Goal: Task Accomplishment & Management: Use online tool/utility

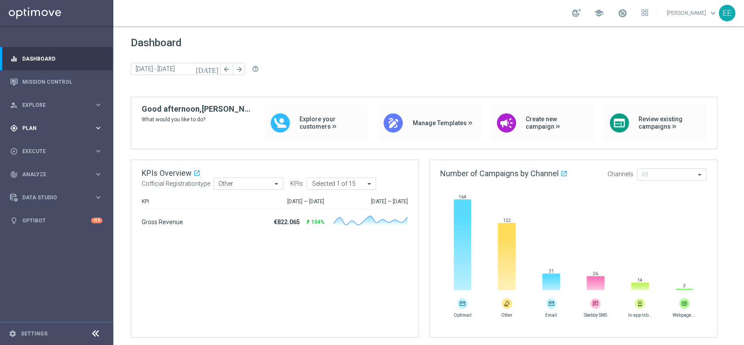
click at [30, 124] on div "gps_fixed Plan" at bounding box center [52, 128] width 84 height 8
click at [41, 146] on link "Target Groups" at bounding box center [57, 146] width 68 height 7
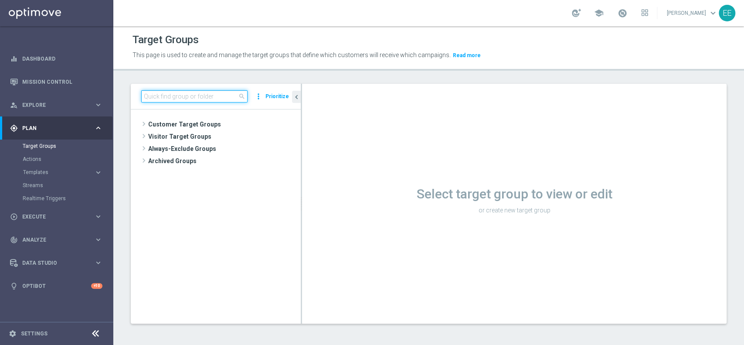
click at [183, 92] on input at bounding box center [194, 96] width 106 height 12
paste input "ACTIVE G&V M07 - NO ACTIVE G&V M08 - GGR G&V M07 > 5 EURO"
type input "ACTIVE G&V M07 - NO ACTIVE G&V M08 - GGR G&V M07 > 5 EURO"
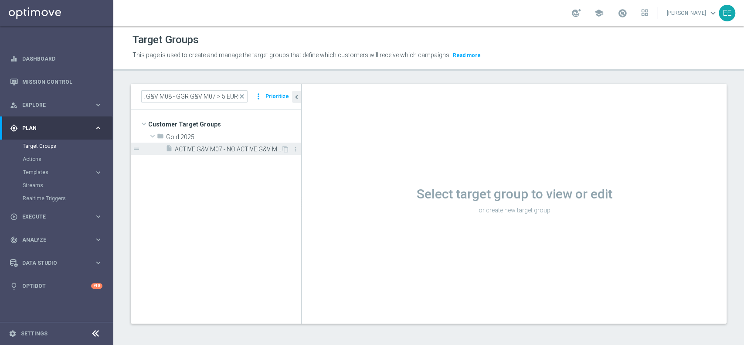
click at [235, 147] on span "ACTIVE G&V M07 - NO ACTIVE G&V M08 - GGR G&V M07 > 5 EURO 03.09" at bounding box center [228, 149] width 106 height 7
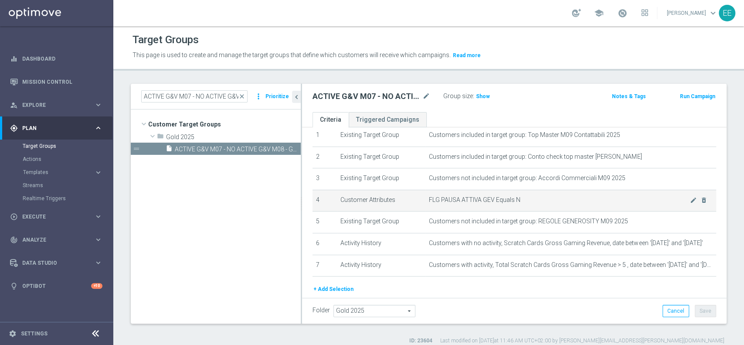
scroll to position [32, 0]
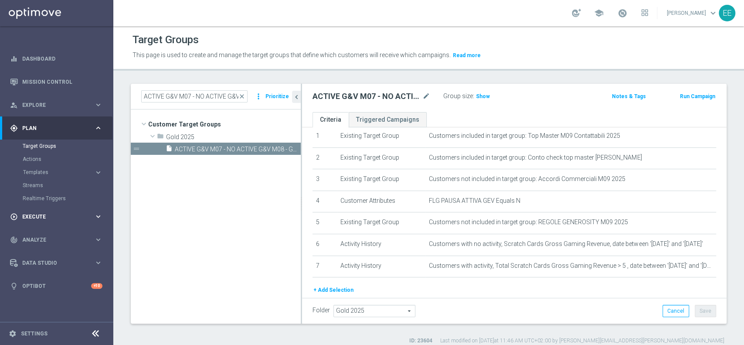
click at [33, 219] on div "play_circle_outline Execute" at bounding box center [52, 217] width 84 height 8
click at [55, 167] on link "Campaign Builder" at bounding box center [57, 169] width 68 height 7
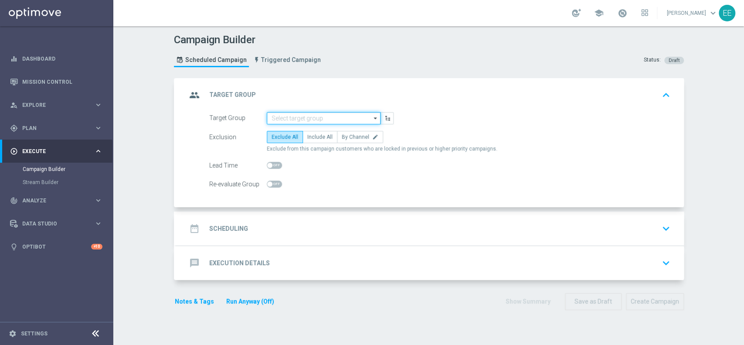
click at [308, 116] on input at bounding box center [324, 118] width 114 height 12
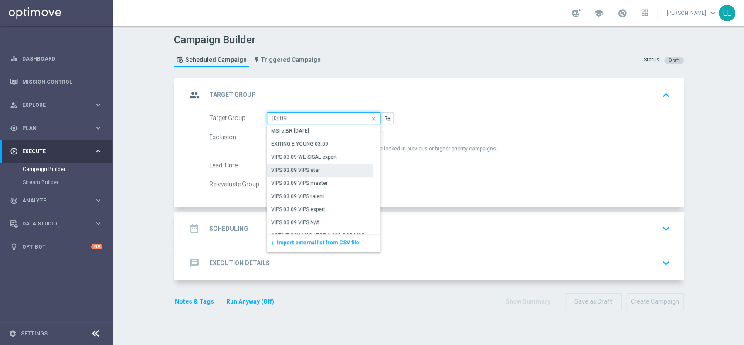
scroll to position [63, 0]
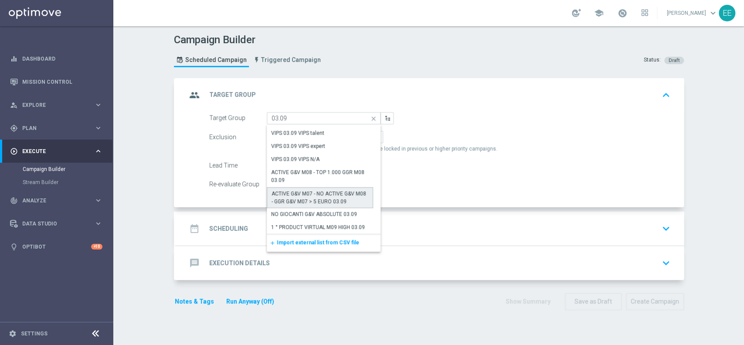
click at [327, 196] on div "ACTIVE G&V M07 - NO ACTIVE G&V M08 - GGR G&V M07 > 5 EURO 03.09" at bounding box center [320, 198] width 97 height 16
type input "ACTIVE G&V M07 - NO ACTIVE G&V M08 - GGR G&V M07 > 5 EURO 03.09"
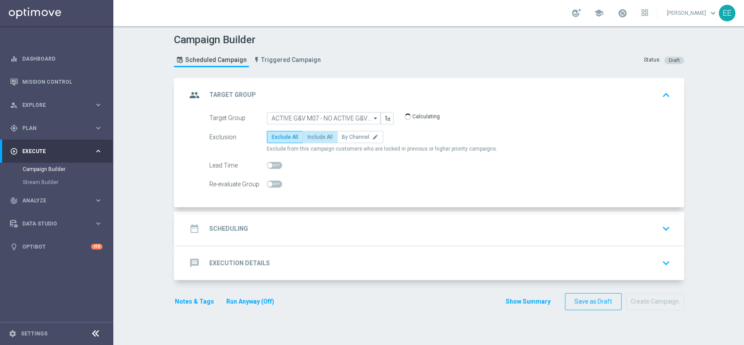
click at [313, 137] on span "Include All" at bounding box center [319, 137] width 25 height 6
click at [313, 137] on input "Include All" at bounding box center [310, 139] width 6 height 6
radio input "true"
click at [286, 212] on div "date_range Scheduling keyboard_arrow_down" at bounding box center [430, 228] width 508 height 34
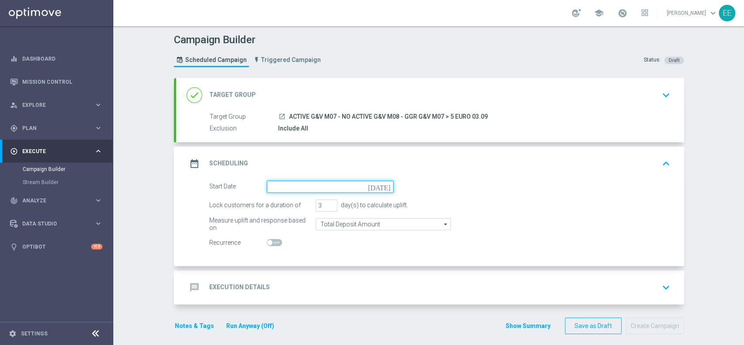
click at [317, 189] on input at bounding box center [330, 186] width 127 height 12
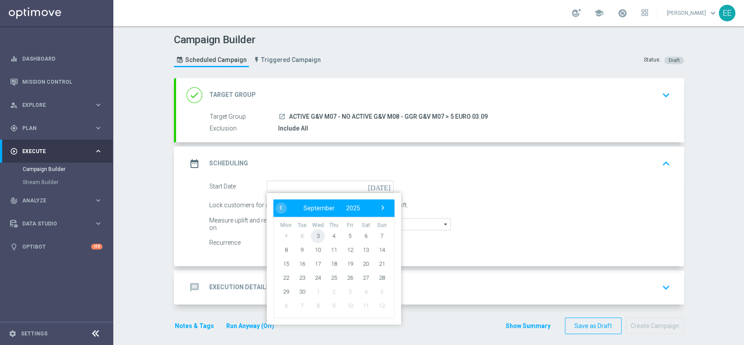
click at [317, 235] on span "3" at bounding box center [318, 235] width 14 height 14
type input "[DATE]"
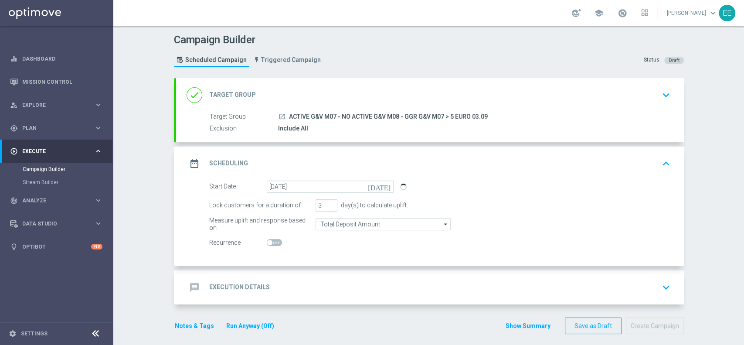
click at [286, 277] on div "message Execution Details keyboard_arrow_down" at bounding box center [430, 287] width 508 height 34
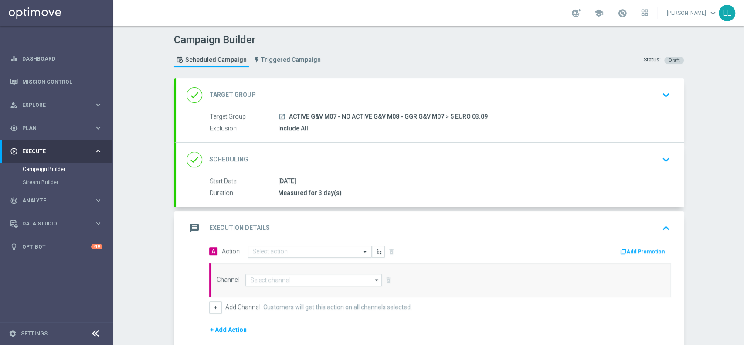
click at [252, 251] on input "text" at bounding box center [300, 251] width 97 height 7
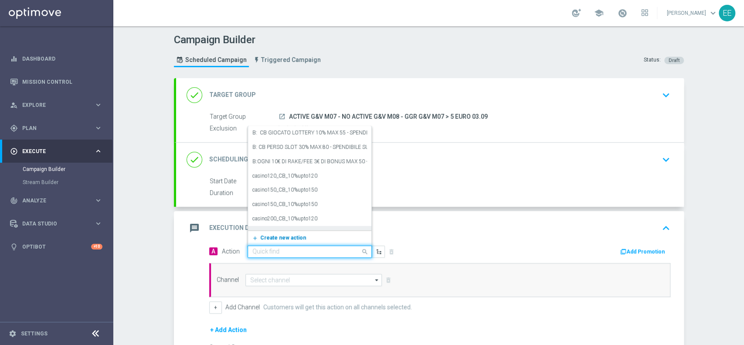
paste input "RICARICA 50% MAX 100 EURO - SPENDIBILE G&V"
type input "RICARICA 50% MAX 100 EURO - SPENDIBILE G&V"
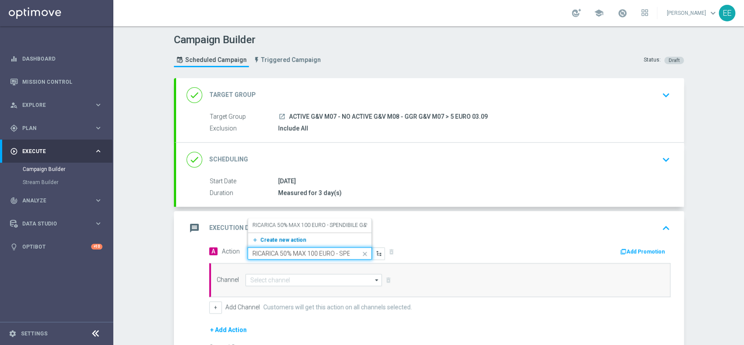
scroll to position [0, 35]
click at [279, 226] on label "RICARICA 50% MAX 100 EURO - SPENDIBILE G&V" at bounding box center [310, 224] width 117 height 7
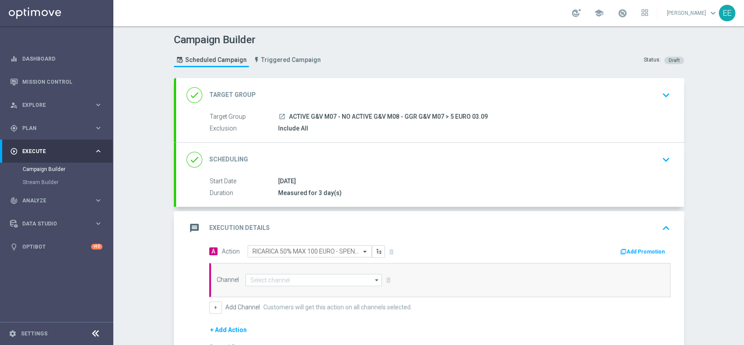
scroll to position [0, 0]
click at [642, 255] on button "Add Promotion" at bounding box center [644, 252] width 48 height 10
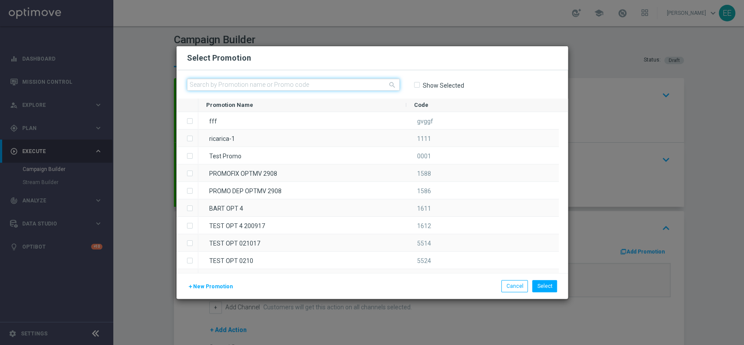
click at [269, 80] on input "text" at bounding box center [293, 84] width 213 height 12
paste input "RICARICA0309"
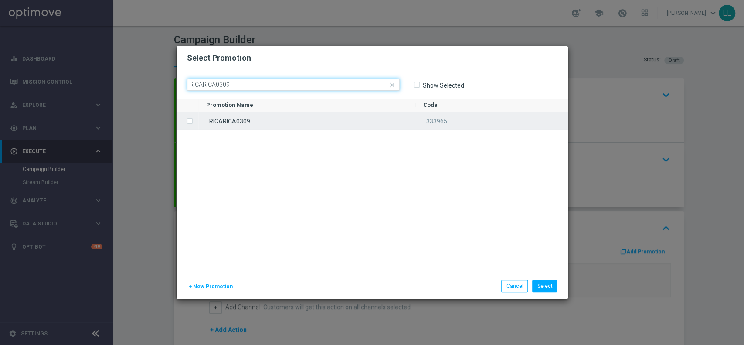
type input "RICARICA0309"
click at [277, 125] on div "RICARICA0309" at bounding box center [306, 120] width 217 height 17
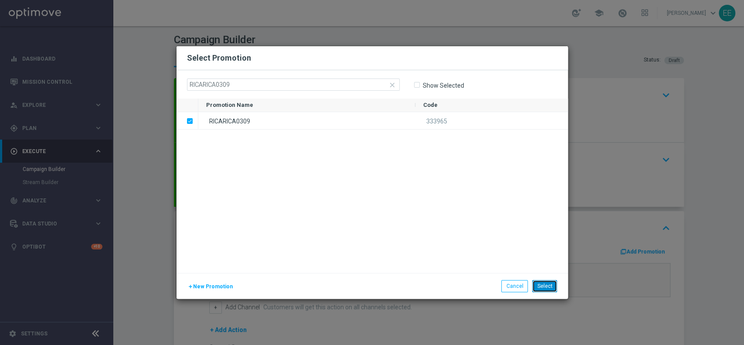
click at [550, 284] on button "Select" at bounding box center [544, 286] width 25 height 12
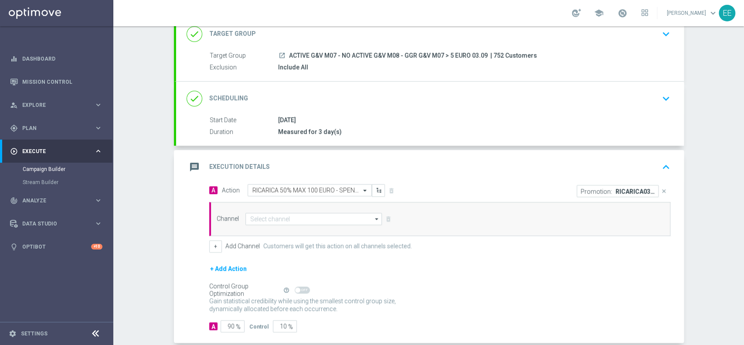
scroll to position [61, 0]
click at [245, 214] on input at bounding box center [313, 218] width 137 height 12
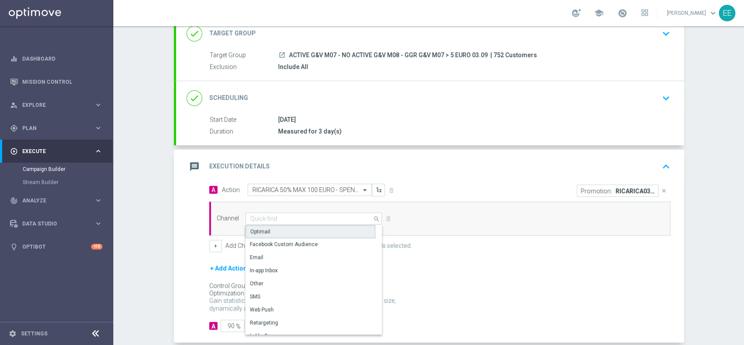
click at [282, 229] on div "Optimail" at bounding box center [310, 231] width 130 height 13
type input "Optimail"
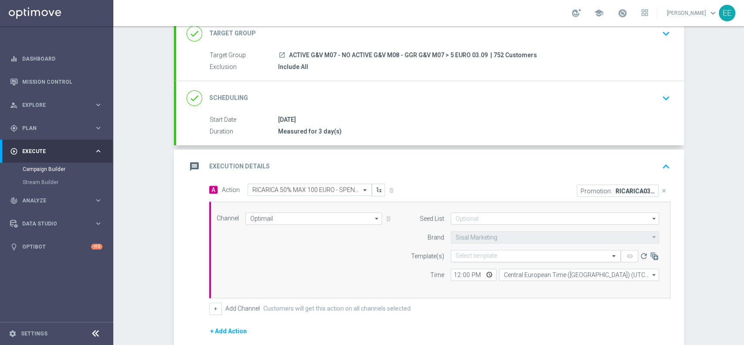
click at [456, 256] on input "text" at bounding box center [527, 255] width 143 height 7
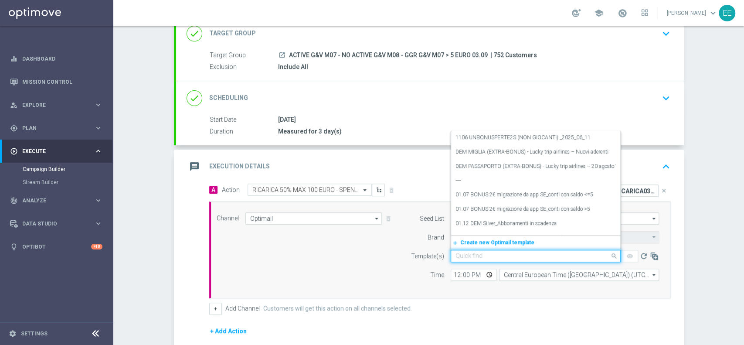
paste input "RICARICA0309"
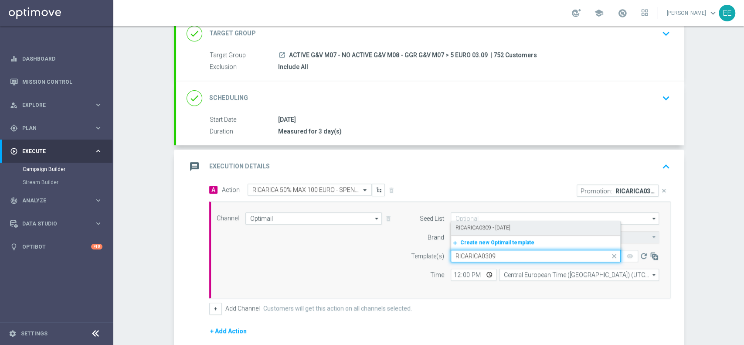
click at [524, 228] on div "RICARICA0309 - [DATE]" at bounding box center [536, 228] width 160 height 14
type input "RICARICA0309"
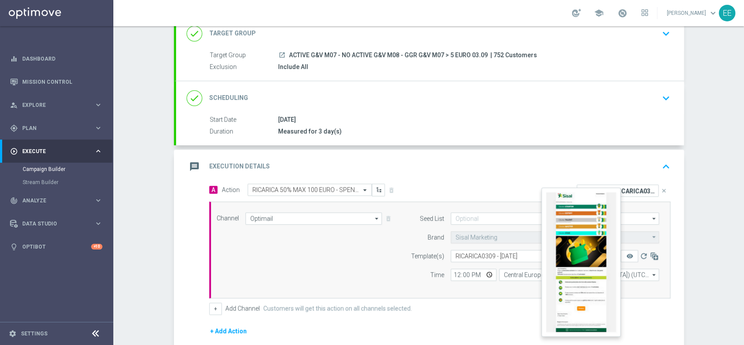
click at [630, 259] on button "remove_red_eye" at bounding box center [629, 256] width 17 height 12
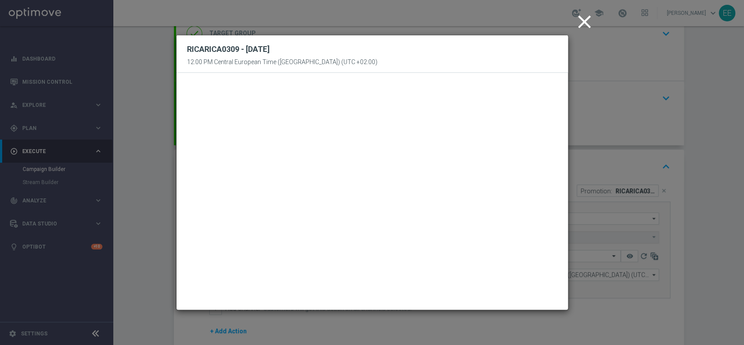
click at [583, 18] on icon "close" at bounding box center [585, 22] width 22 height 22
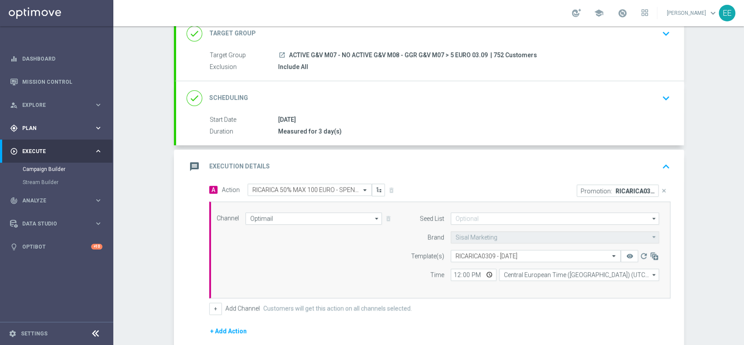
click at [51, 126] on span "Plan" at bounding box center [58, 128] width 72 height 5
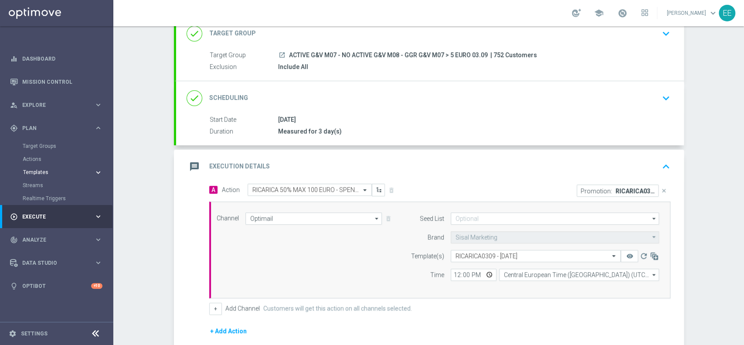
click at [35, 171] on span "Templates" at bounding box center [54, 172] width 62 height 5
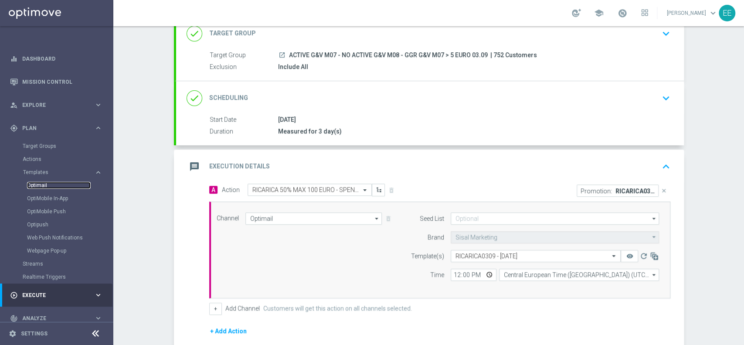
click at [45, 187] on link "Optimail" at bounding box center [59, 185] width 64 height 7
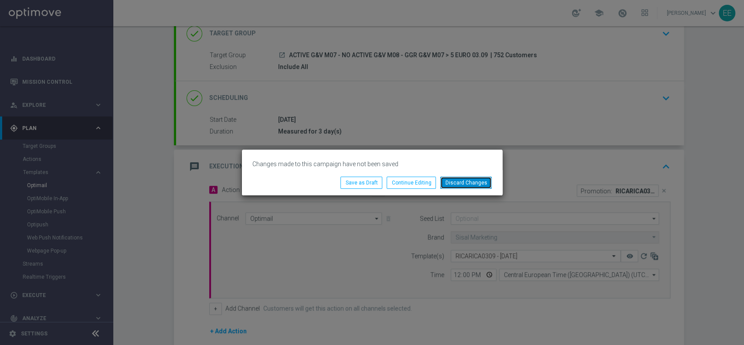
click at [481, 183] on button "Discard Changes" at bounding box center [465, 183] width 51 height 12
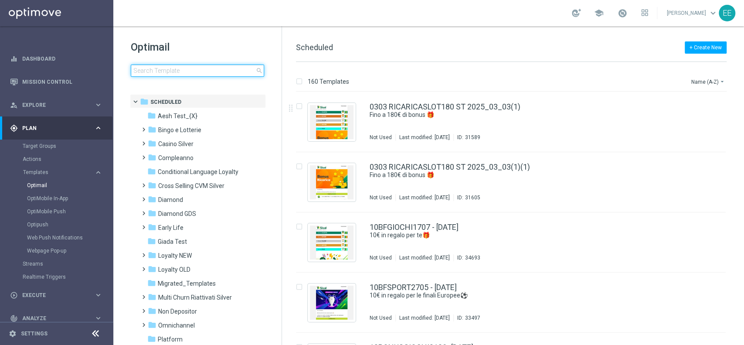
click at [213, 68] on input at bounding box center [197, 71] width 133 height 12
type input "RICARICA0309"
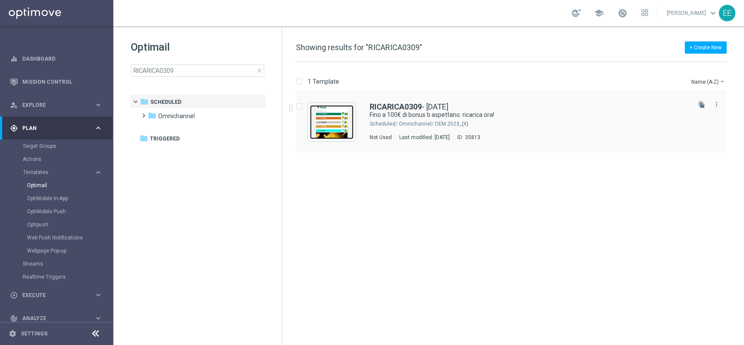
click at [330, 118] on img "Press SPACE to select this row." at bounding box center [332, 122] width 44 height 34
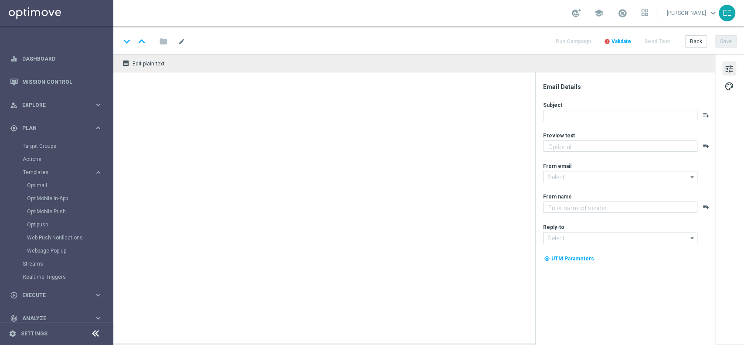
type textarea "Non perderti la promozione!✨"
type input "[EMAIL_ADDRESS][DOMAIN_NAME]"
type textarea "Sisal"
type input "[EMAIL_ADDRESS][DOMAIN_NAME]"
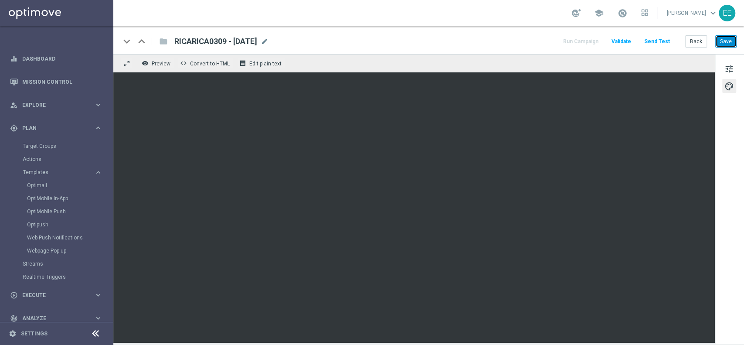
click at [697, 40] on button "Save" at bounding box center [725, 41] width 21 height 12
click at [32, 293] on span "Execute" at bounding box center [58, 295] width 72 height 5
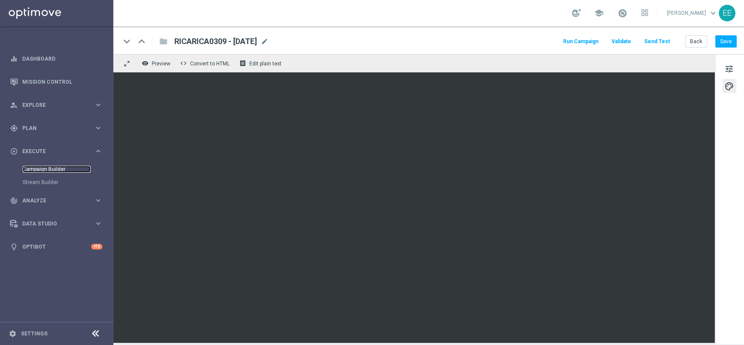
click at [45, 168] on link "Campaign Builder" at bounding box center [57, 169] width 68 height 7
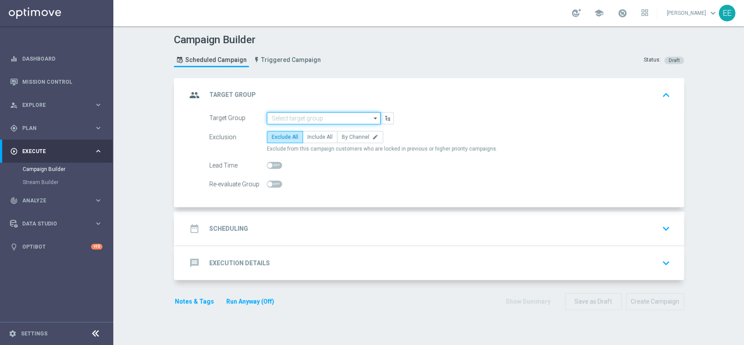
click at [300, 120] on input at bounding box center [324, 118] width 114 height 12
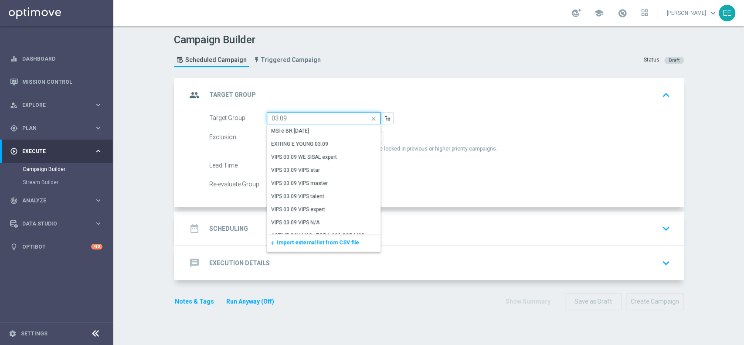
type input "03.09"
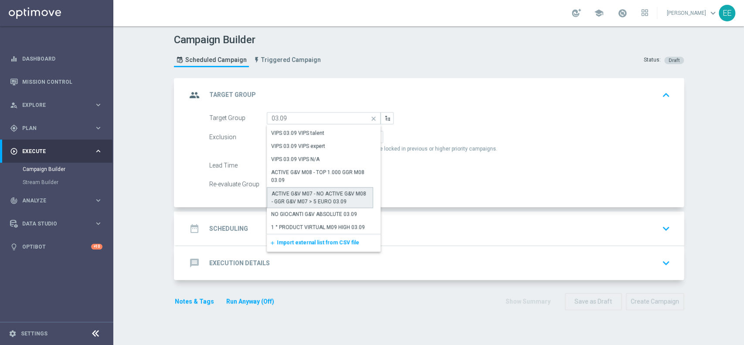
click at [311, 194] on div "ACTIVE G&V M07 - NO ACTIVE G&V M08 - GGR G&V M07 > 5 EURO 03.09" at bounding box center [320, 198] width 97 height 16
type input "ACTIVE G&V M07 - NO ACTIVE G&V M08 - GGR G&V M07 > 5 EURO 03.09"
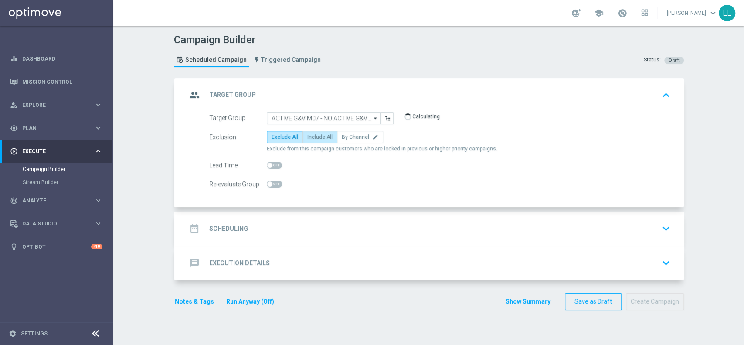
click at [314, 132] on label "Include All" at bounding box center [320, 137] width 35 height 12
click at [313, 136] on input "Include All" at bounding box center [310, 139] width 6 height 6
radio input "true"
click at [283, 257] on div "message Execution Details keyboard_arrow_down" at bounding box center [430, 263] width 487 height 17
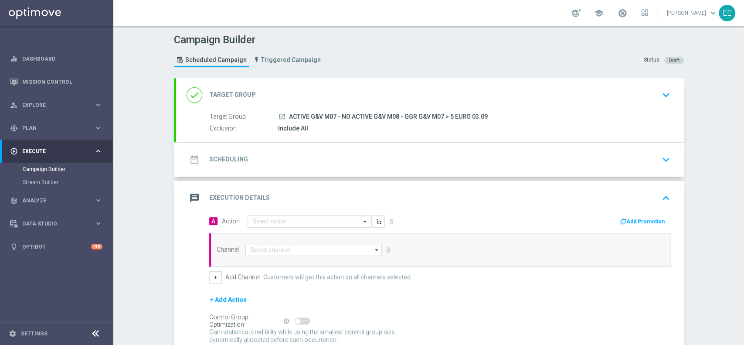
click at [301, 169] on div "date_range Scheduling keyboard_arrow_down" at bounding box center [430, 160] width 508 height 34
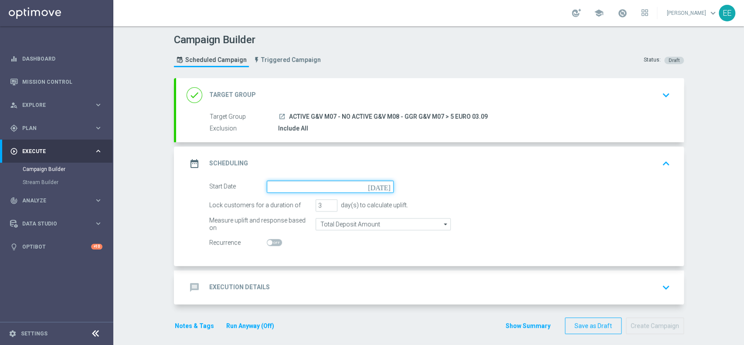
click at [283, 183] on input at bounding box center [330, 186] width 127 height 12
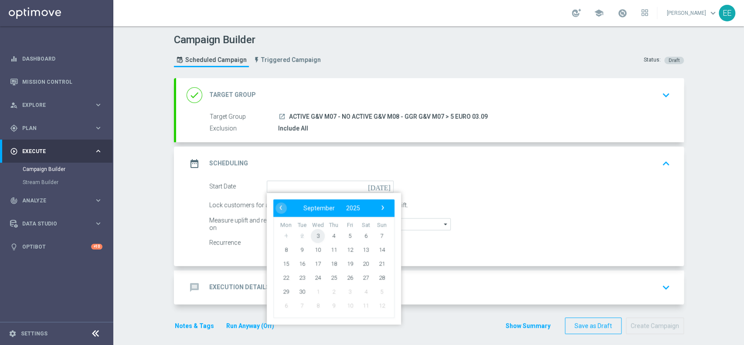
click at [311, 235] on span "3" at bounding box center [318, 235] width 14 height 14
type input "[DATE]"
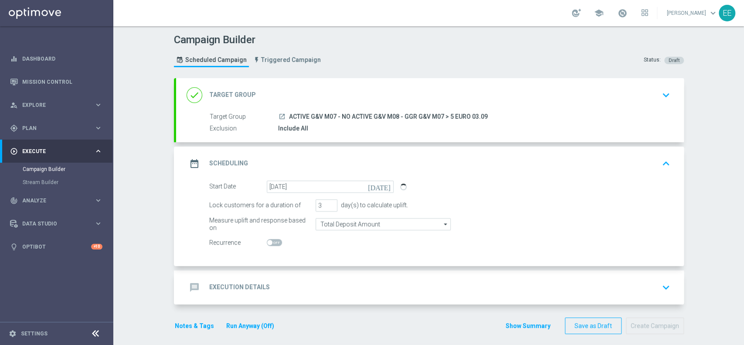
click at [272, 276] on div "message Execution Details keyboard_arrow_down" at bounding box center [430, 287] width 508 height 34
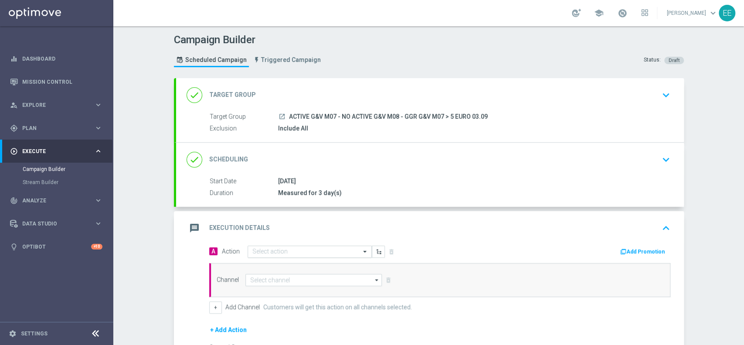
click at [286, 250] on input "text" at bounding box center [300, 251] width 97 height 7
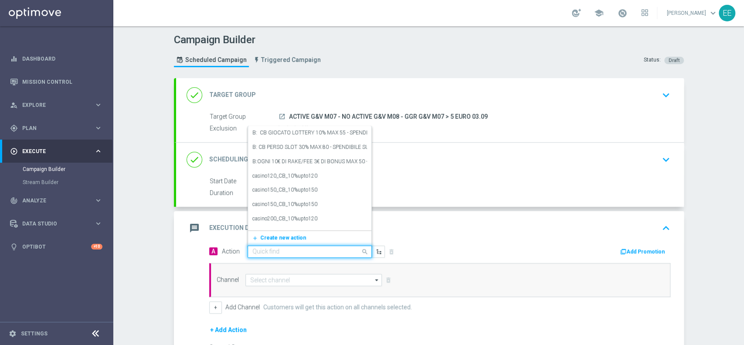
paste input "RICARICA 50% MAX 100 EURO - SPENDIBILE G&V"
type input "RICARICA 50% MAX 100 EURO - SPENDIBILE G&V"
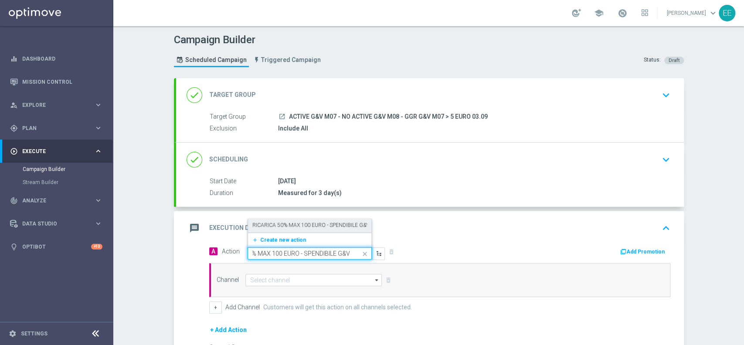
click at [307, 224] on label "RICARICA 50% MAX 100 EURO - SPENDIBILE G&V" at bounding box center [310, 224] width 117 height 7
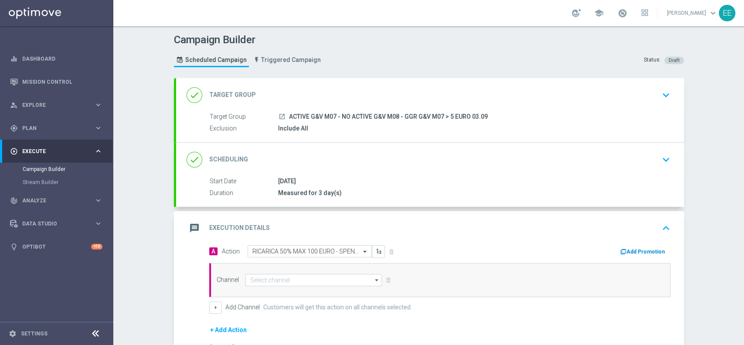
scroll to position [0, 0]
click at [648, 247] on button "Add Promotion" at bounding box center [644, 252] width 48 height 10
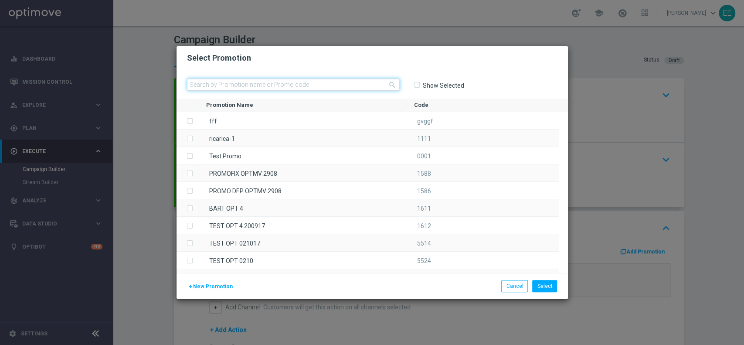
click at [365, 89] on input "text" at bounding box center [293, 84] width 213 height 12
click at [320, 92] on div "search Show Selected" at bounding box center [373, 84] width 392 height 28
click at [313, 87] on input "text" at bounding box center [293, 84] width 213 height 12
paste input "RICARICA0309"
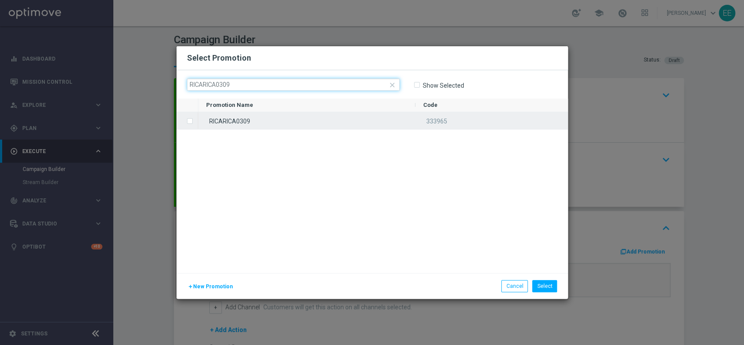
type input "RICARICA0309"
click at [267, 123] on div "RICARICA0309" at bounding box center [306, 120] width 217 height 17
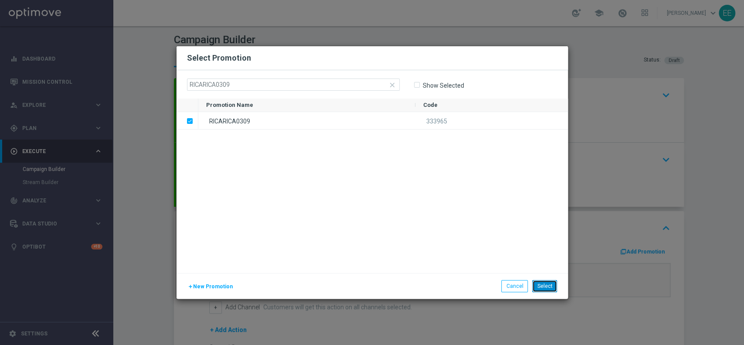
click at [545, 285] on button "Select" at bounding box center [544, 286] width 25 height 12
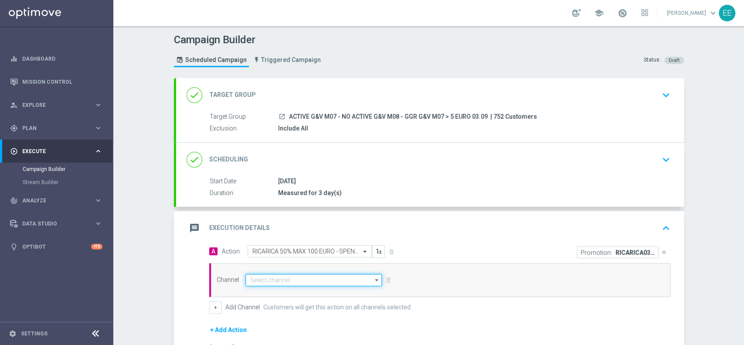
click at [264, 276] on input at bounding box center [313, 280] width 137 height 12
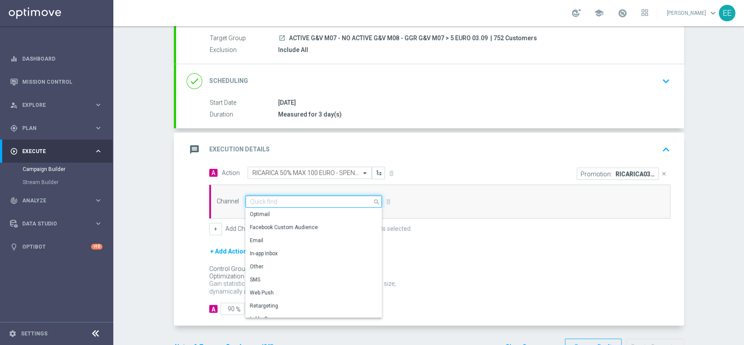
scroll to position [79, 0]
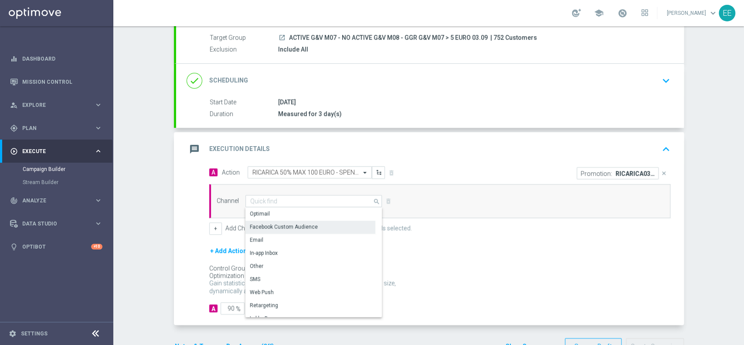
click at [275, 218] on div "Optimail" at bounding box center [310, 214] width 130 height 13
click at [344, 214] on div "Optimail" at bounding box center [310, 214] width 130 height 13
type input "Optimail"
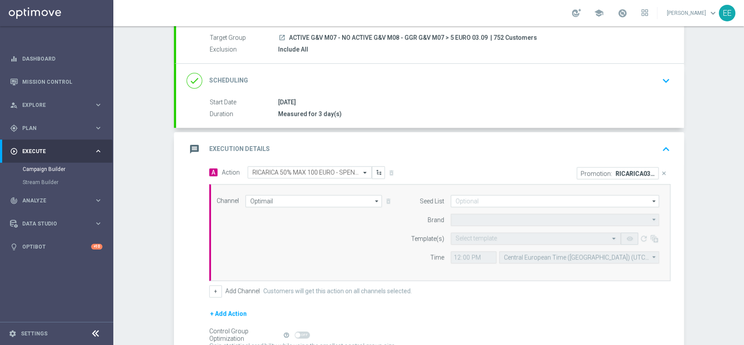
type input "Sisal Marketing"
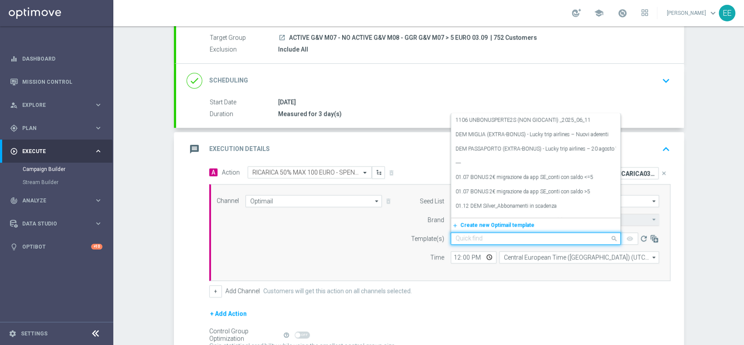
click at [460, 232] on div "Quick find" at bounding box center [536, 238] width 170 height 12
paste input "RICARICA0309"
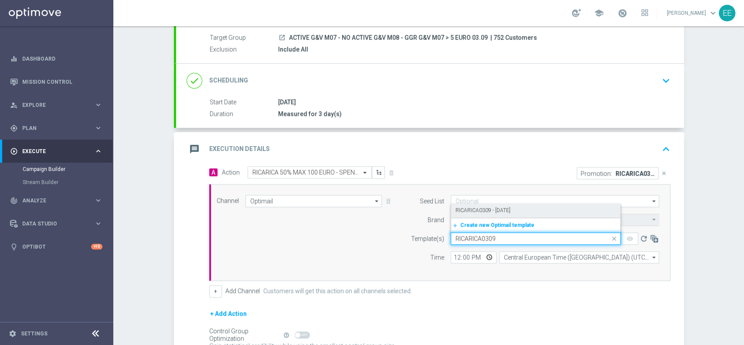
click at [475, 208] on label "RICARICA0309 - [DATE]" at bounding box center [483, 210] width 55 height 7
type input "RICARICA0309"
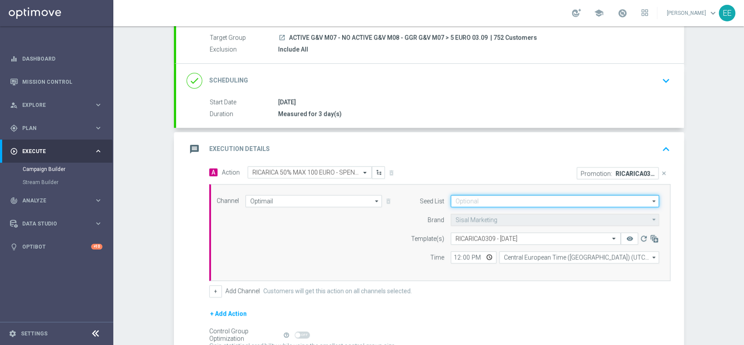
click at [465, 200] on input at bounding box center [555, 201] width 208 height 12
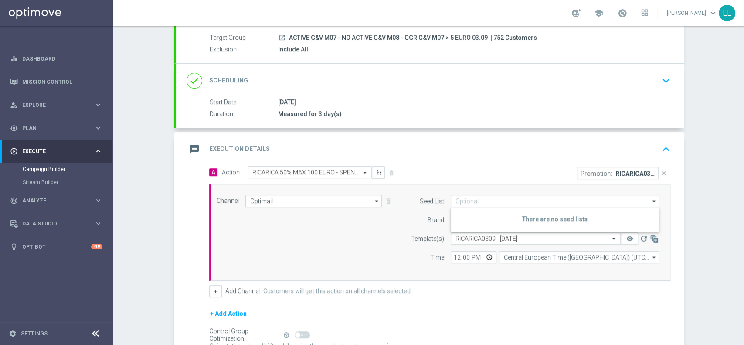
click at [348, 230] on div "Channel Optimail Optimail arrow_drop_down Drag here to set row groups Drag here…" at bounding box center [438, 232] width 456 height 75
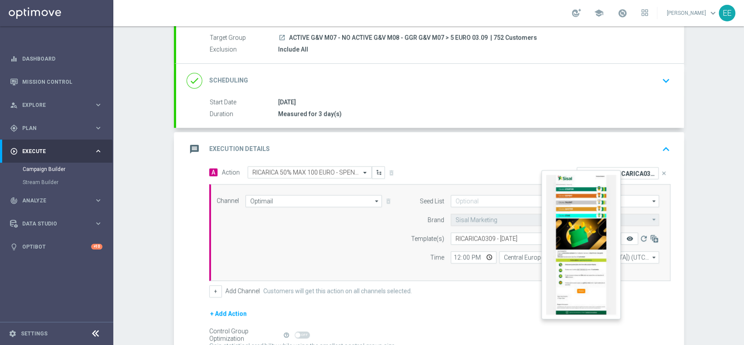
click at [626, 235] on icon "remove_red_eye" at bounding box center [629, 238] width 7 height 7
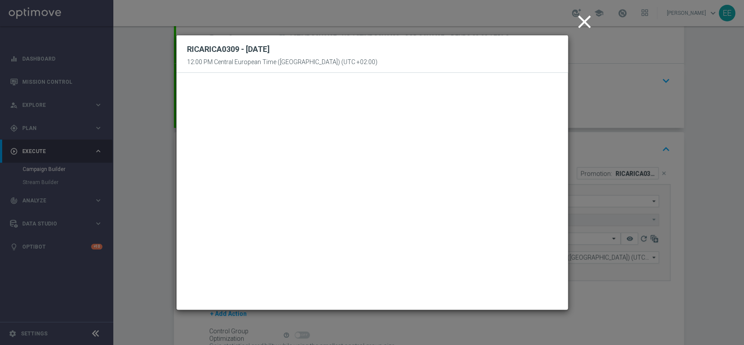
click at [582, 23] on icon "close" at bounding box center [585, 22] width 22 height 22
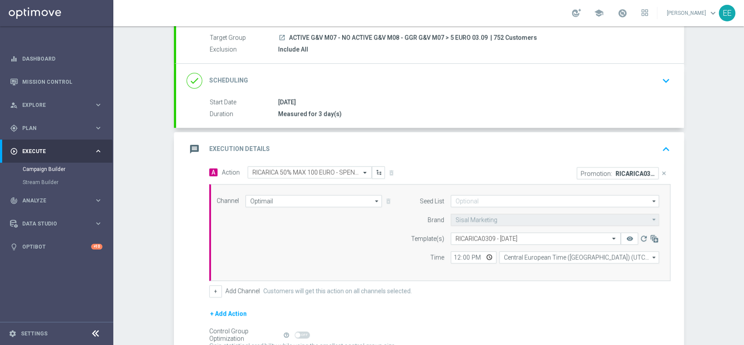
scroll to position [167, 0]
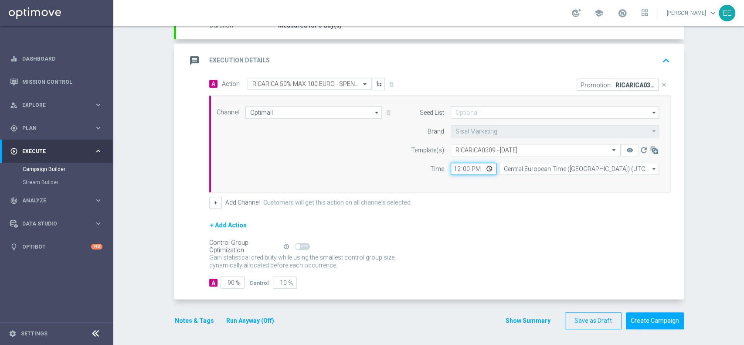
click at [451, 166] on input "12:00" at bounding box center [474, 169] width 46 height 12
type input "18:00"
click at [212, 202] on button "+" at bounding box center [215, 203] width 13 height 12
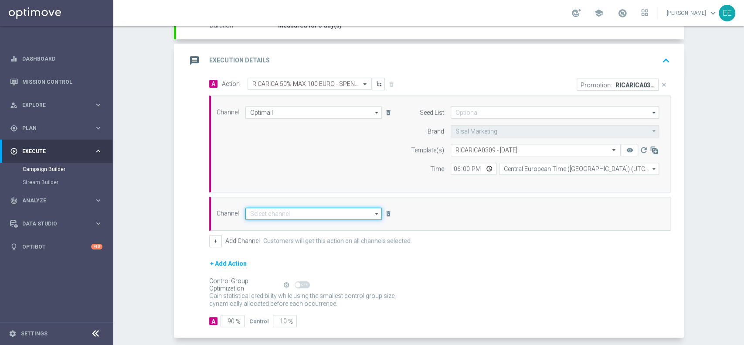
click at [274, 213] on input at bounding box center [313, 214] width 137 height 12
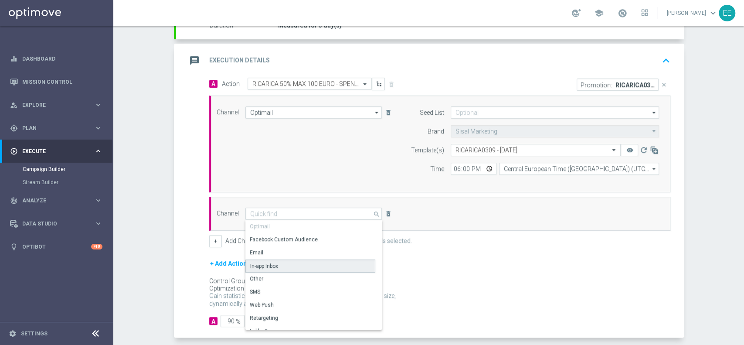
click at [297, 263] on div "In-app Inbox" at bounding box center [310, 265] width 130 height 13
type input "In-app Inbox"
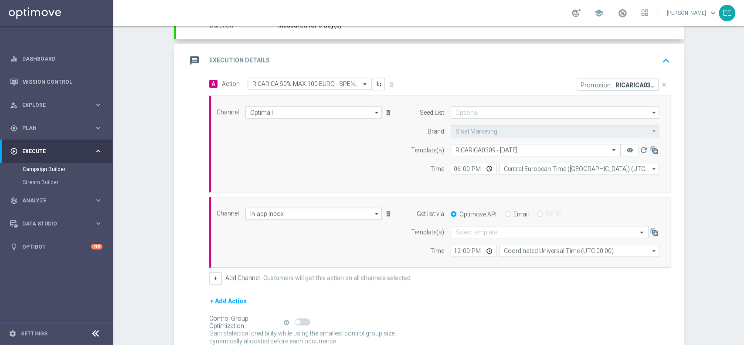
click at [505, 214] on input "Email" at bounding box center [508, 215] width 6 height 6
radio input "true"
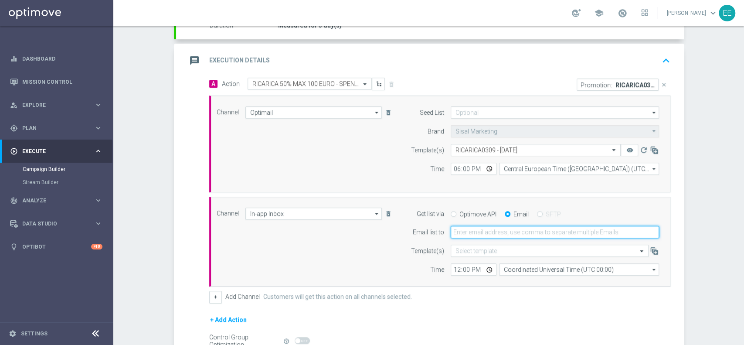
click at [495, 233] on input "email" at bounding box center [555, 232] width 208 height 12
type input "[PERSON_NAME][EMAIL_ADDRESS][DOMAIN_NAME]"
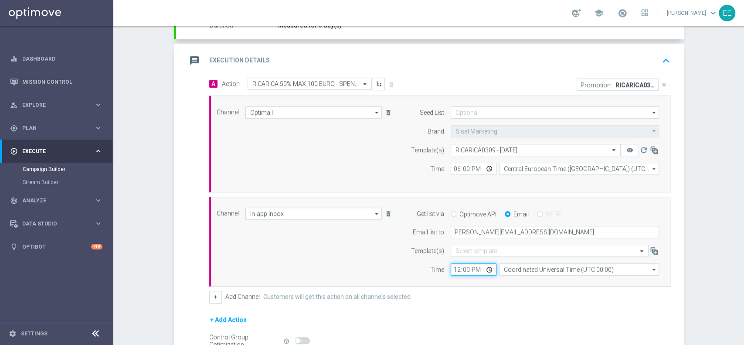
click at [451, 272] on input "12:00" at bounding box center [474, 269] width 46 height 12
type input "13:00"
click at [434, 288] on div "A Action Select action RICARICA 50% MAX 100 EURO - SPENDIBILE G&V delete_foreve…" at bounding box center [440, 191] width 474 height 226
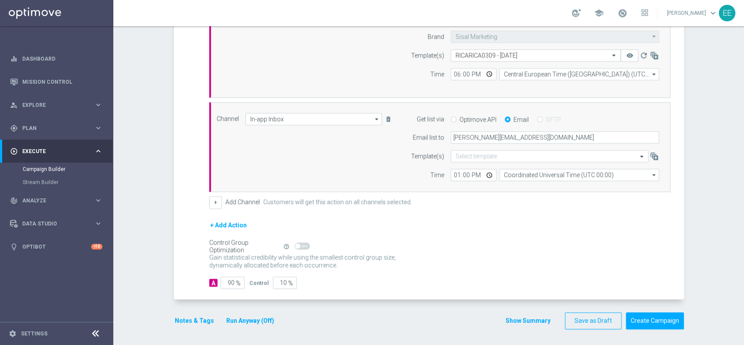
click at [187, 316] on button "Notes & Tags" at bounding box center [194, 320] width 41 height 11
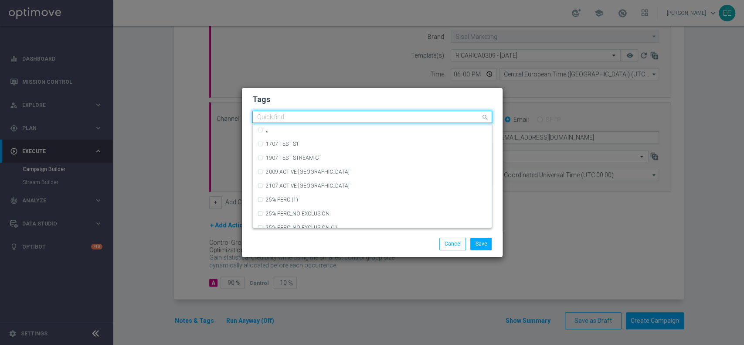
click at [316, 117] on input "text" at bounding box center [369, 117] width 224 height 7
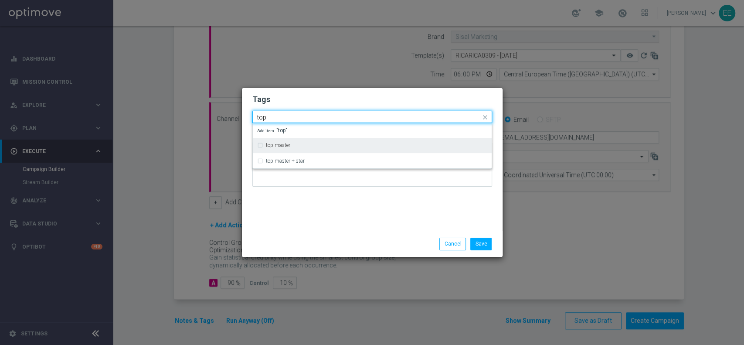
type input "top"
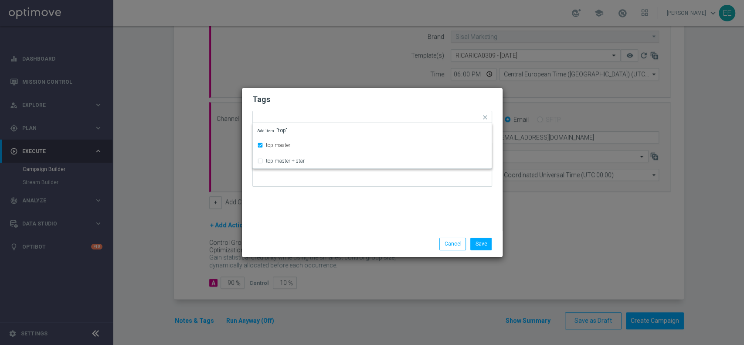
click at [306, 99] on h2 "Tags" at bounding box center [372, 99] width 240 height 10
click at [327, 127] on form "Tags Add a new tag × top master Notes" at bounding box center [372, 143] width 240 height 102
click at [328, 121] on div at bounding box center [390, 118] width 180 height 9
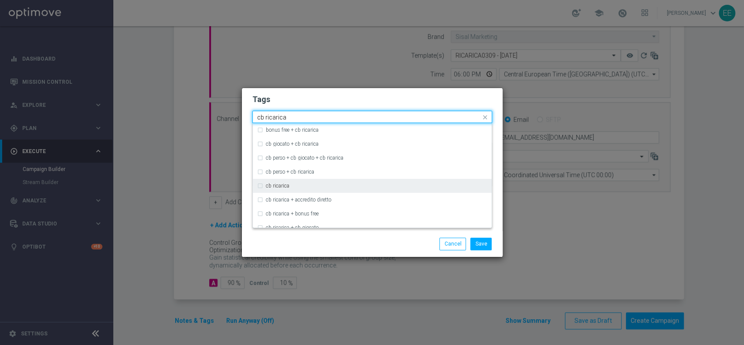
click at [279, 185] on label "cb ricarica" at bounding box center [278, 185] width 24 height 5
type input "cb ricarica"
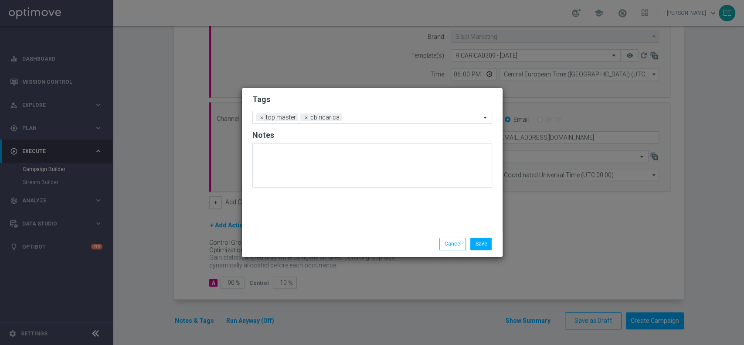
click at [391, 233] on div "Save Cancel" at bounding box center [372, 243] width 261 height 25
click at [387, 117] on input "text" at bounding box center [413, 117] width 136 height 7
click at [350, 94] on h2 "Tags" at bounding box center [372, 99] width 240 height 10
click at [360, 117] on input "text" at bounding box center [413, 117] width 136 height 7
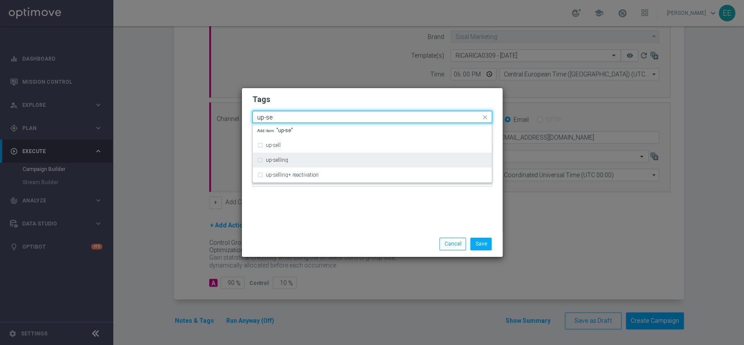
click at [306, 160] on div "up-selling" at bounding box center [376, 159] width 221 height 5
type input "up-se"
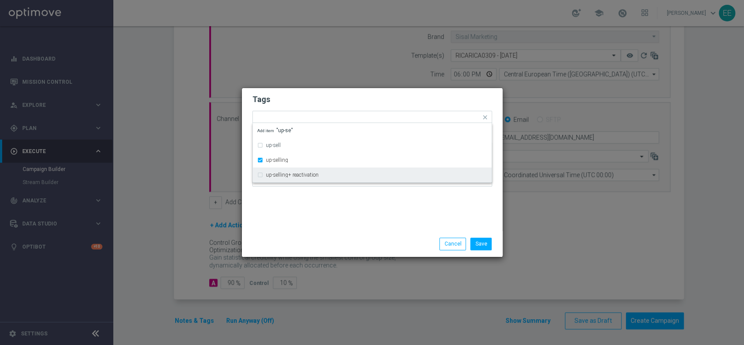
click at [317, 208] on div "Tags Quick find × top master × cb ricarica × up-selling up-sell up-selling up-s…" at bounding box center [372, 159] width 261 height 143
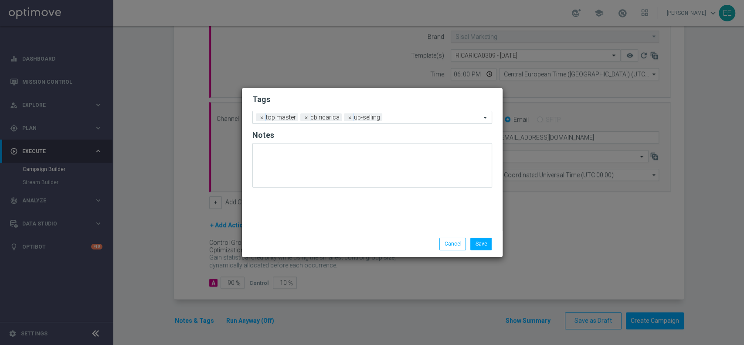
click at [419, 121] on input "text" at bounding box center [433, 117] width 95 height 7
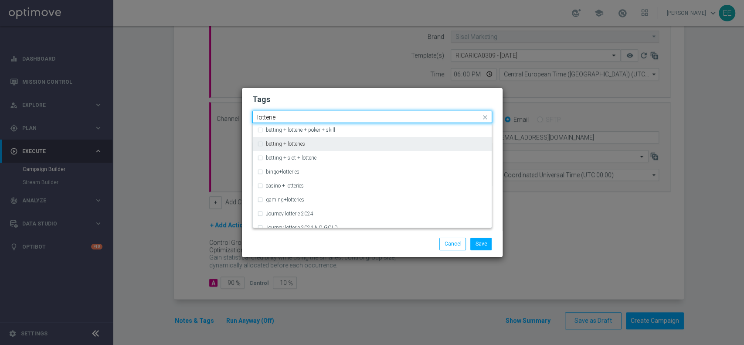
scroll to position [146, 0]
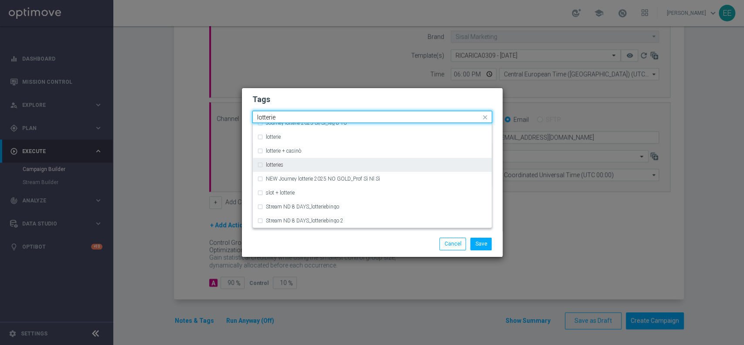
click at [331, 166] on div "lotteries" at bounding box center [376, 164] width 221 height 5
type input "lotterie"
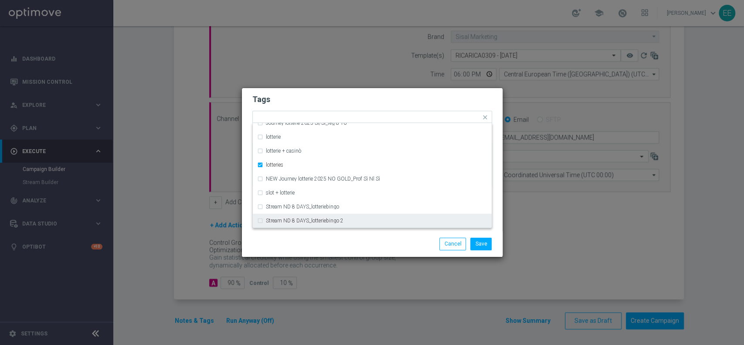
click at [340, 246] on div "Save Cancel" at bounding box center [414, 244] width 169 height 12
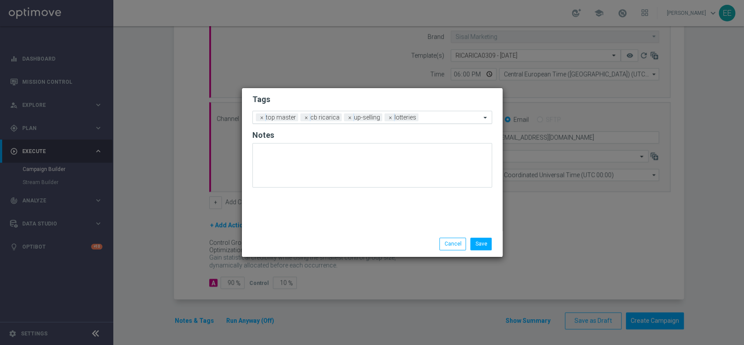
click at [438, 117] on input "text" at bounding box center [451, 117] width 59 height 7
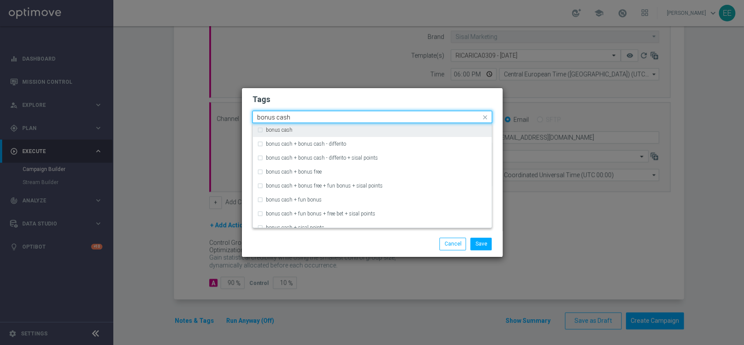
click at [400, 132] on div "bonus cash" at bounding box center [376, 129] width 221 height 5
type input "bonus cash"
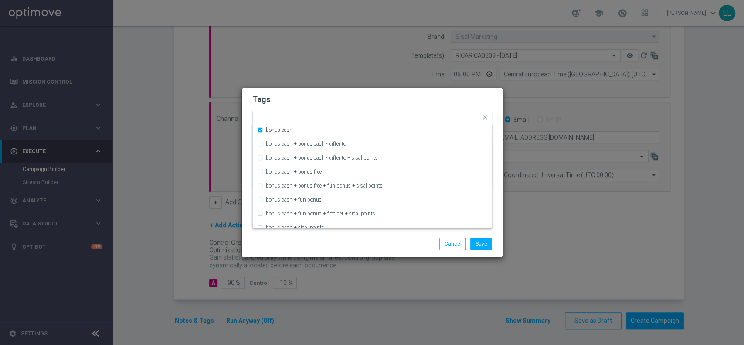
click at [429, 110] on form "Tags Quick find × top master × cb ricarica × up-selling × lotteries × bonus cas…" at bounding box center [372, 142] width 240 height 101
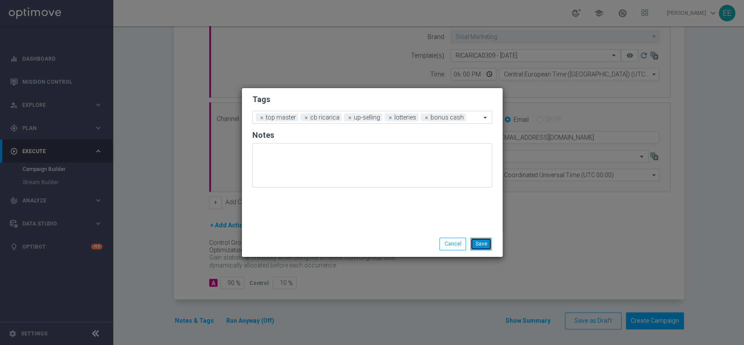
click at [484, 243] on button "Save" at bounding box center [480, 244] width 21 height 12
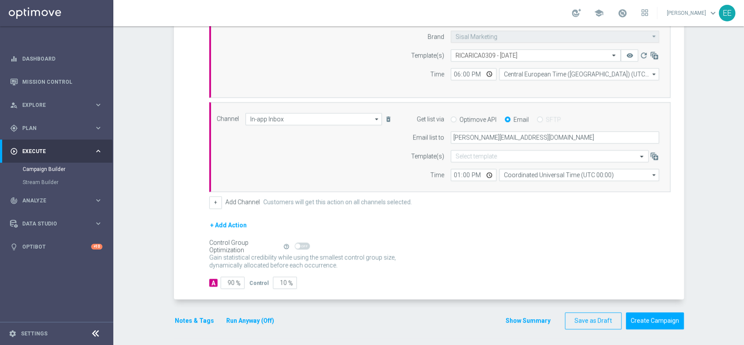
click at [248, 318] on button "Run Anyway (Off)" at bounding box center [250, 320] width 50 height 11
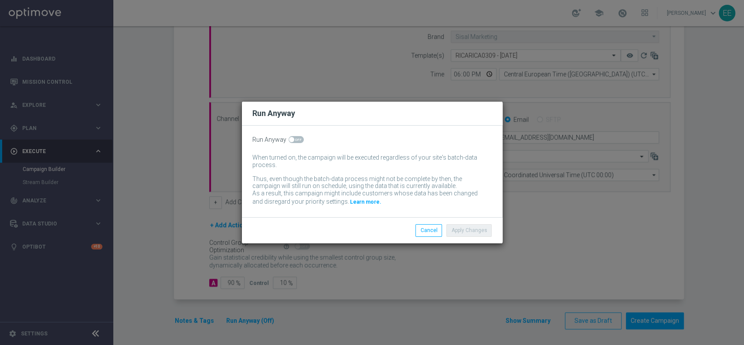
click at [295, 142] on span at bounding box center [296, 139] width 15 height 7
click at [295, 142] on input "checkbox" at bounding box center [296, 139] width 15 height 7
checkbox input "true"
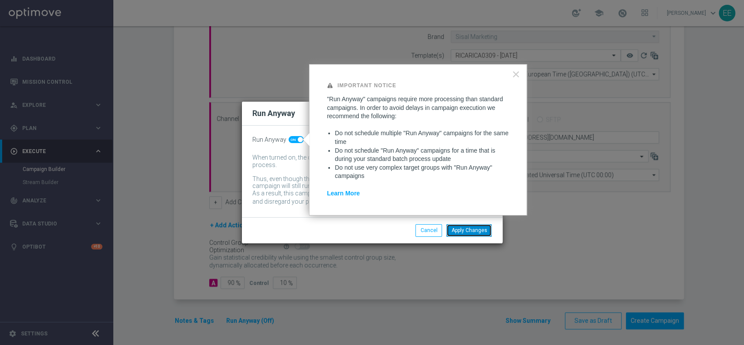
click at [455, 228] on button "Apply Changes" at bounding box center [468, 230] width 45 height 12
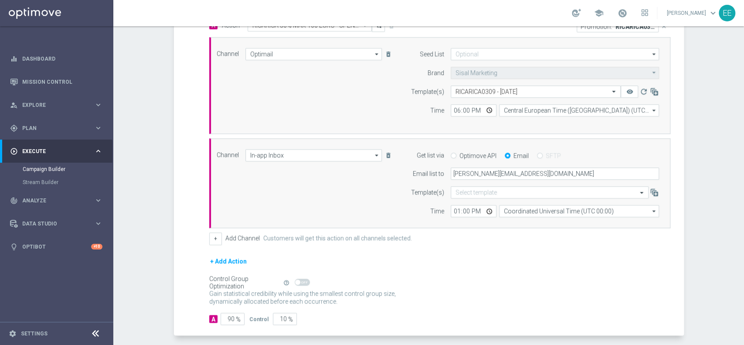
scroll to position [223, 0]
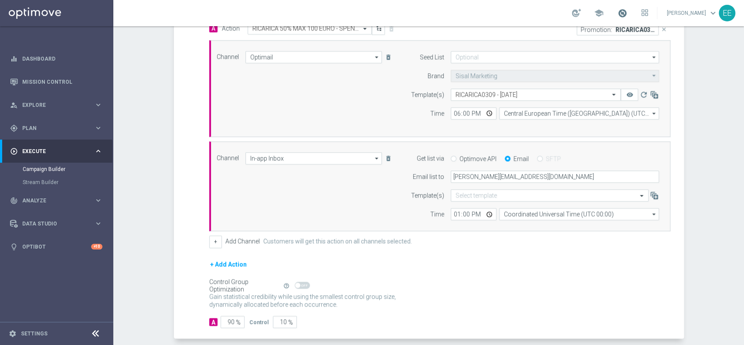
click at [627, 10] on span at bounding box center [623, 13] width 10 height 10
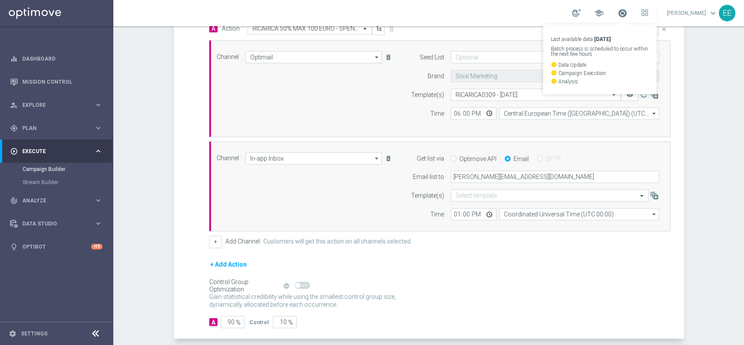
click at [627, 10] on span at bounding box center [623, 13] width 10 height 10
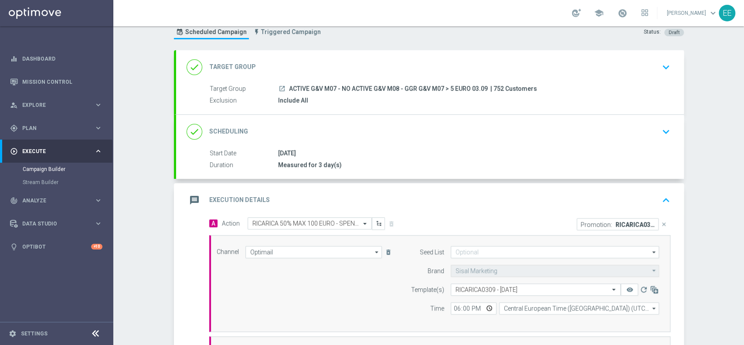
scroll to position [5, 0]
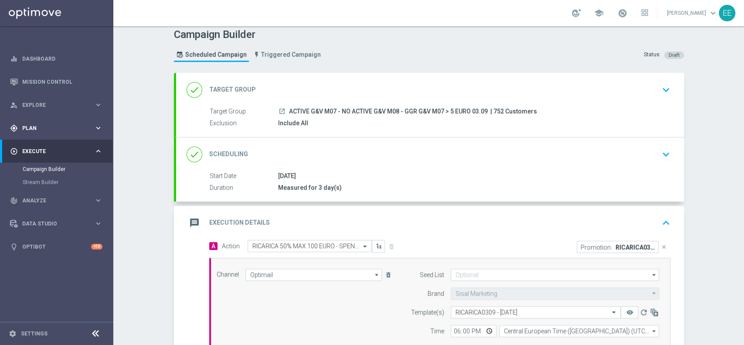
click at [39, 134] on div "gps_fixed Plan keyboard_arrow_right" at bounding box center [56, 127] width 112 height 23
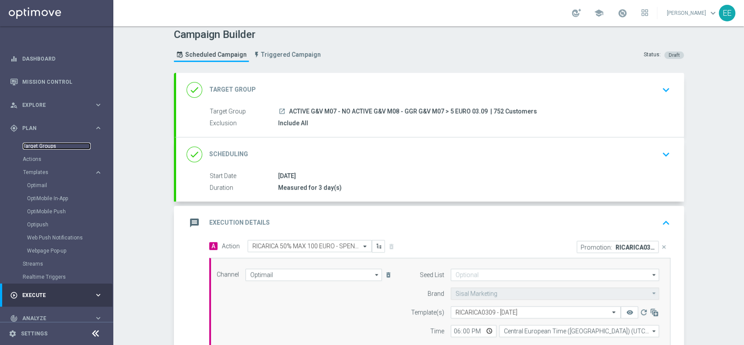
click at [45, 148] on link "Target Groups" at bounding box center [57, 146] width 68 height 7
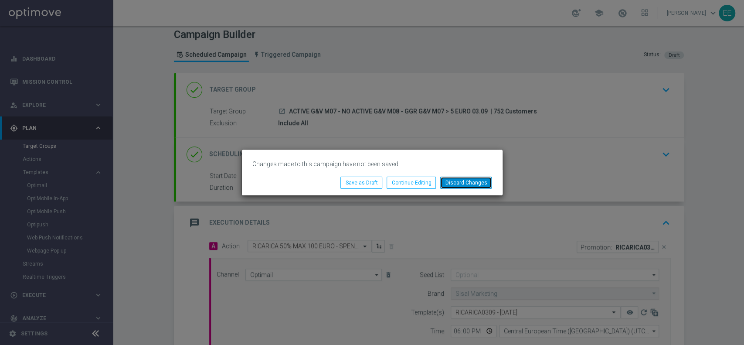
click at [469, 179] on button "Discard Changes" at bounding box center [465, 183] width 51 height 12
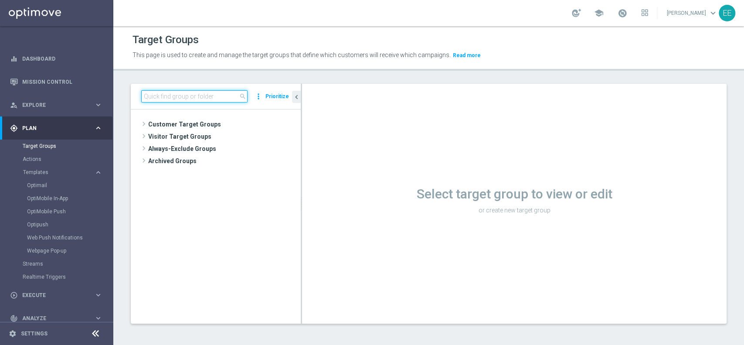
click at [199, 96] on input at bounding box center [194, 96] width 106 height 12
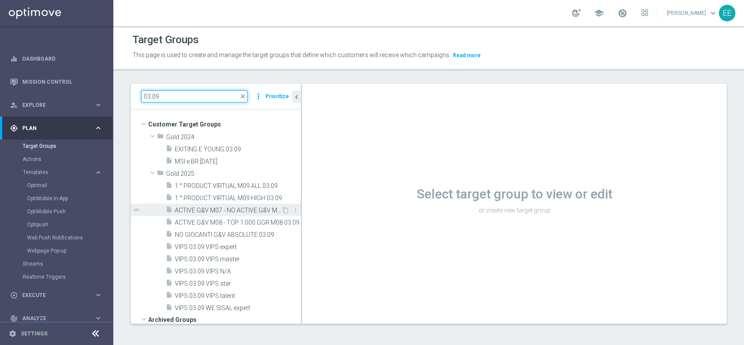
type input "03.09"
click at [236, 208] on span "ACTIVE G&V M07 - NO ACTIVE G&V M08 - GGR G&V M07 > 5 EURO 03.09" at bounding box center [228, 210] width 106 height 7
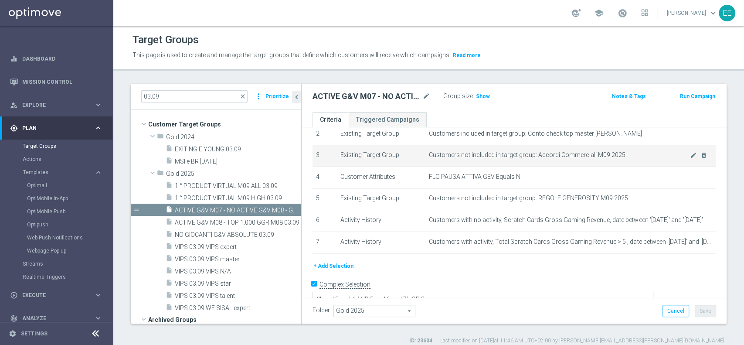
scroll to position [57, 0]
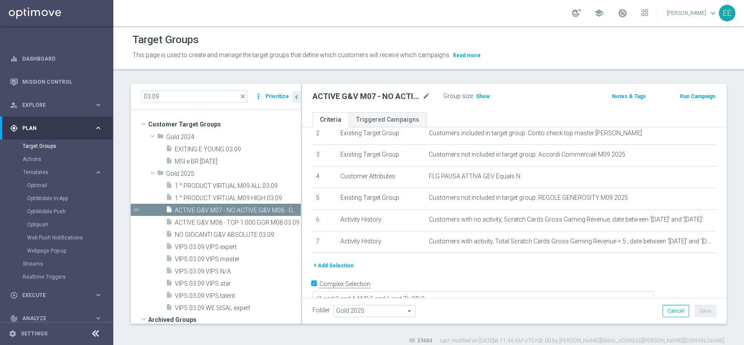
click at [333, 261] on button "+ Add Selection" at bounding box center [334, 266] width 42 height 10
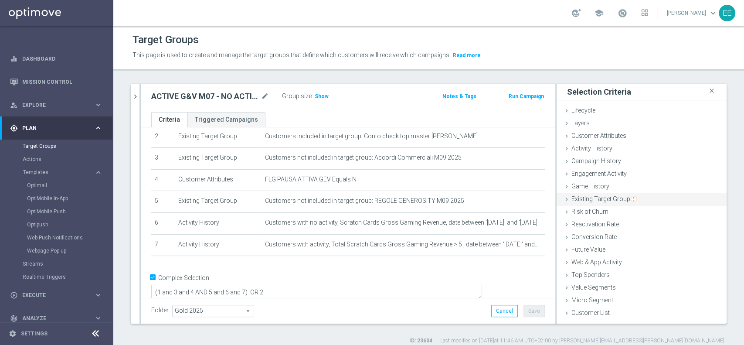
scroll to position [7, 0]
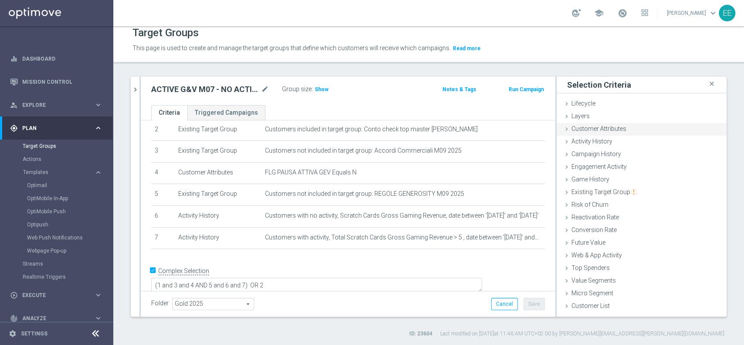
click at [592, 123] on div "Customer Attributes done" at bounding box center [642, 129] width 170 height 13
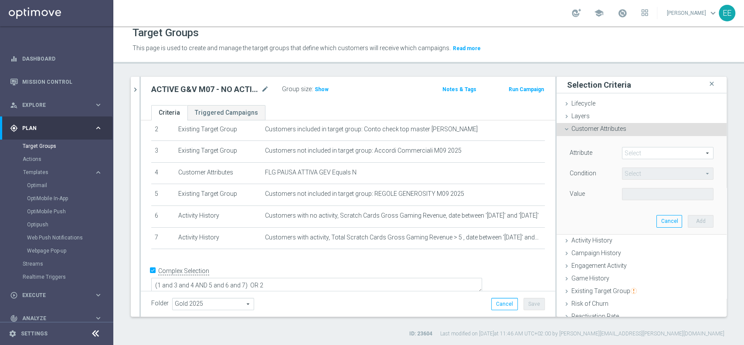
click at [645, 150] on span at bounding box center [668, 152] width 91 height 11
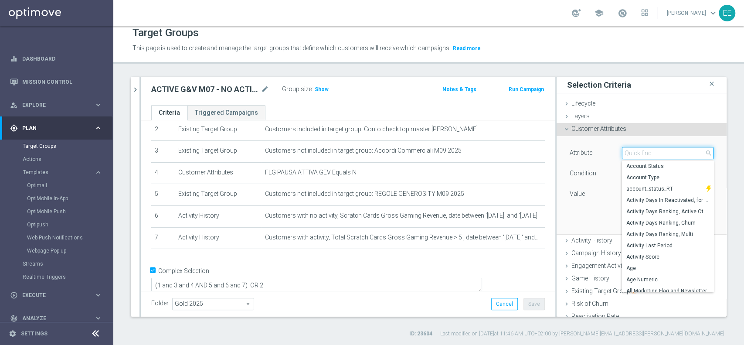
click at [645, 150] on input "search" at bounding box center [668, 153] width 92 height 12
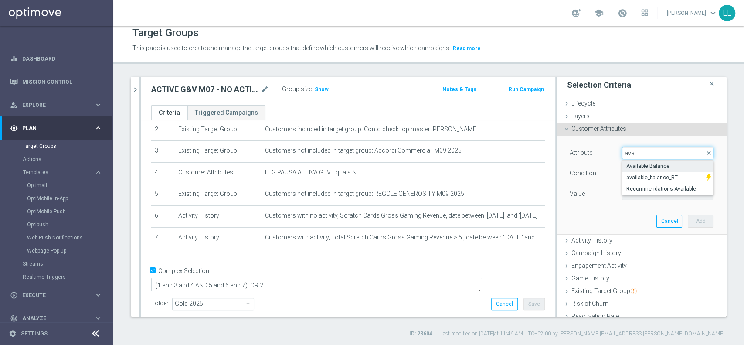
type input "ava"
click at [662, 164] on span "Available Balance" at bounding box center [667, 166] width 83 height 7
type input "Available Balance"
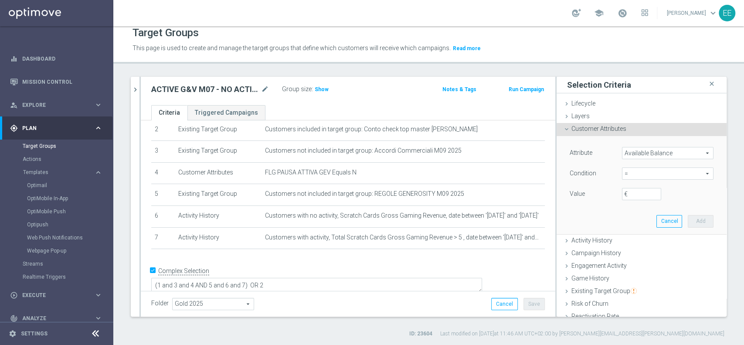
click at [624, 170] on span "=" at bounding box center [668, 173] width 91 height 11
click at [629, 189] on span "<" at bounding box center [667, 186] width 83 height 7
type input "<"
click at [628, 197] on input "€" at bounding box center [641, 194] width 39 height 12
type input "50"
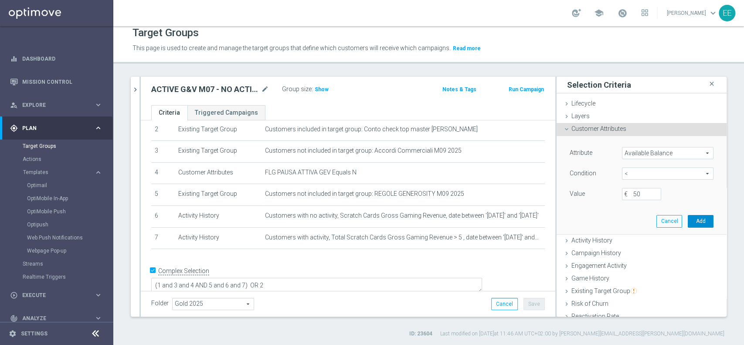
click at [689, 218] on button "Add" at bounding box center [701, 221] width 26 height 12
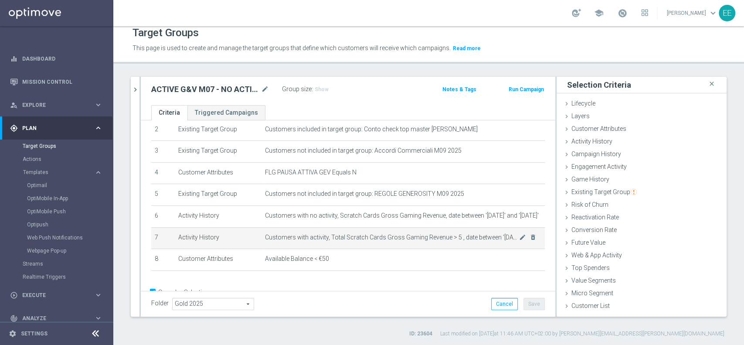
scroll to position [76, 0]
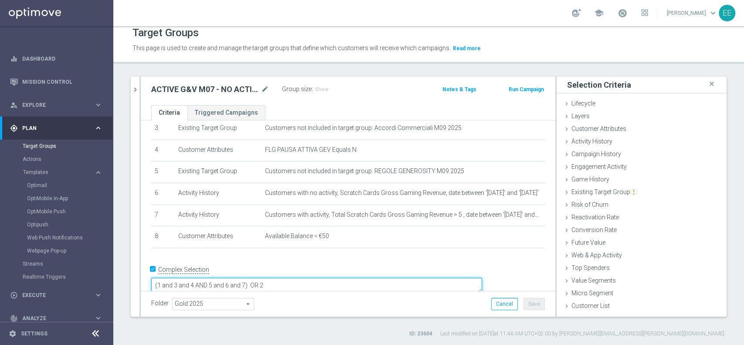
click at [306, 278] on textarea "(1 and 3 and 4 AND 5 and 6 and 7) OR 2" at bounding box center [316, 285] width 331 height 15
type textarea "(1 and 3 and 4 AND 5 and 6 and 7 and 8) OR 2"
click at [318, 85] on h3 "Show" at bounding box center [322, 90] width 16 height 10
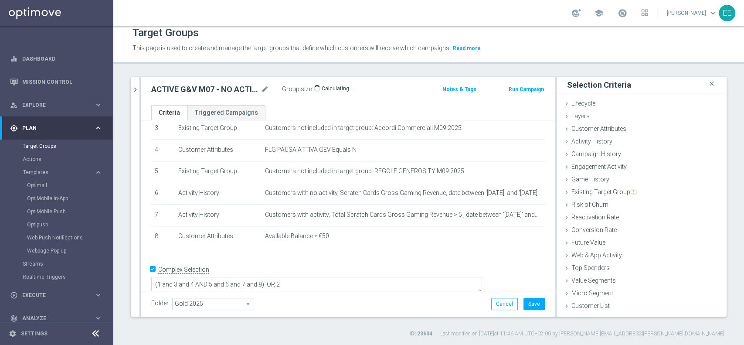
scroll to position [75, 0]
click at [524, 300] on button "Save" at bounding box center [534, 304] width 21 height 12
click at [35, 296] on span "Execute" at bounding box center [58, 295] width 72 height 5
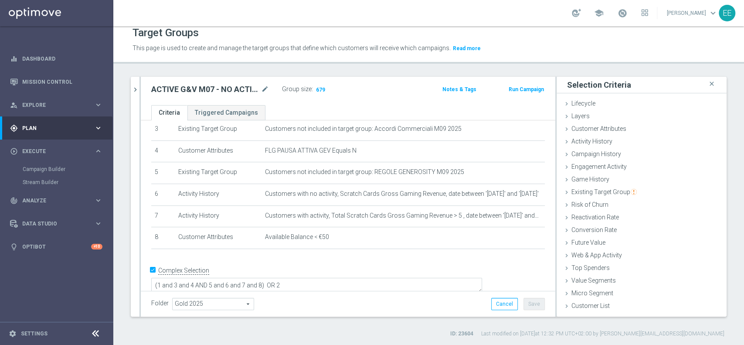
click at [35, 173] on div "Campaign Builder" at bounding box center [68, 169] width 90 height 13
click at [46, 170] on link "Campaign Builder" at bounding box center [57, 169] width 68 height 7
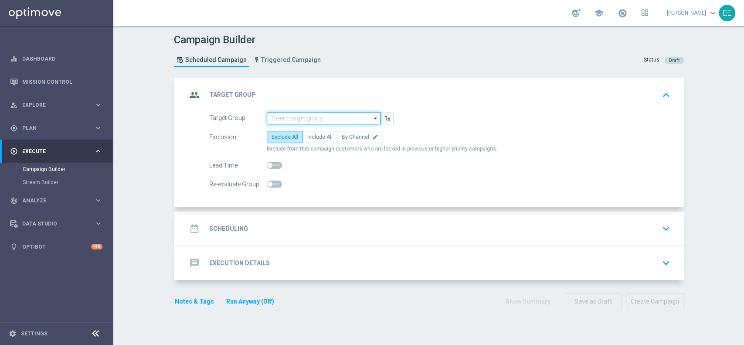
click at [324, 123] on input at bounding box center [324, 118] width 114 height 12
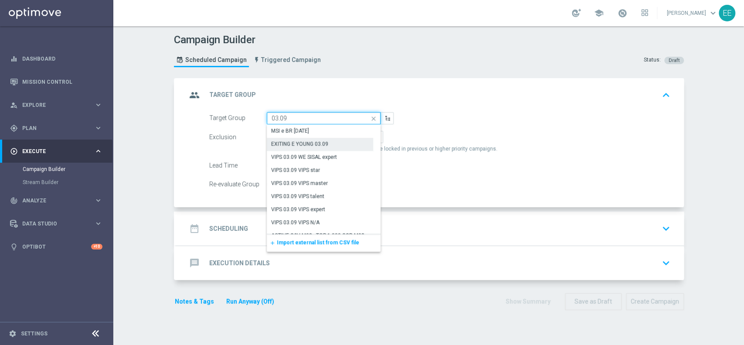
scroll to position [77, 0]
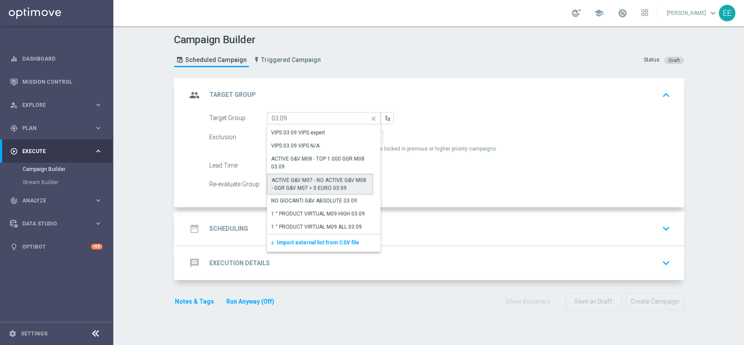
click at [334, 183] on div "ACTIVE G&V M07 - NO ACTIVE G&V M08 - GGR G&V M07 > 5 EURO 03.09" at bounding box center [320, 184] width 97 height 16
type input "ACTIVE G&V M07 - NO ACTIVE G&V M08 - GGR G&V M07 > 5 EURO 03.09"
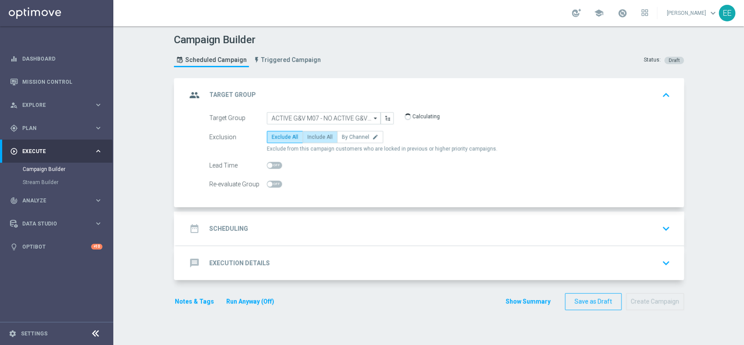
click at [320, 141] on label "Include All" at bounding box center [320, 137] width 35 height 12
click at [313, 141] on input "Include All" at bounding box center [310, 139] width 6 height 6
radio input "true"
click at [260, 243] on div "date_range Scheduling keyboard_arrow_down" at bounding box center [430, 228] width 508 height 34
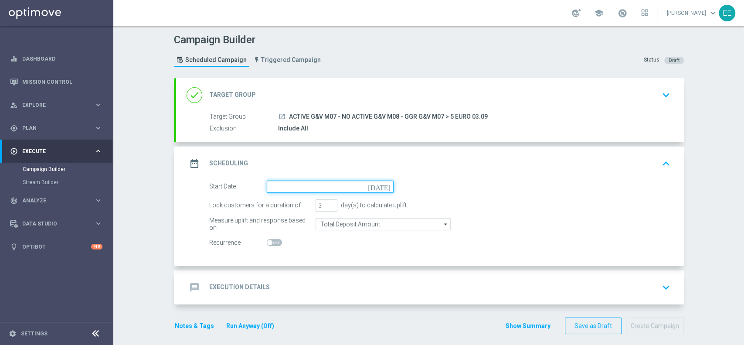
click at [295, 190] on input at bounding box center [330, 186] width 127 height 12
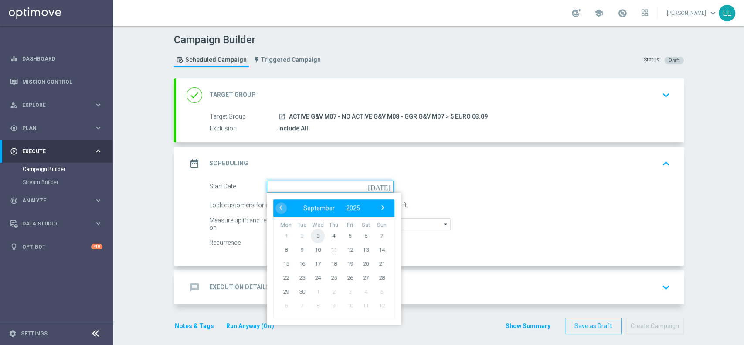
drag, startPoint x: 295, startPoint y: 190, endPoint x: 314, endPoint y: 237, distance: 51.0
click at [314, 193] on div "[DATE] ‹ ​ September ​ 2025 ​ › Mon Tue Wed Thu Fri Sat Sun 1 2 3 4 5 6 7 8 9" at bounding box center [330, 186] width 127 height 12
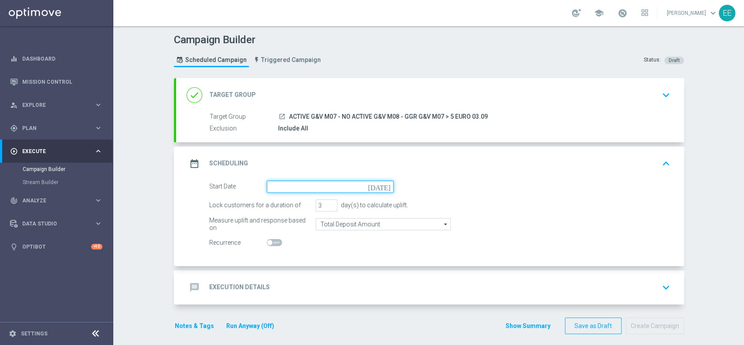
click at [275, 186] on input at bounding box center [330, 186] width 127 height 12
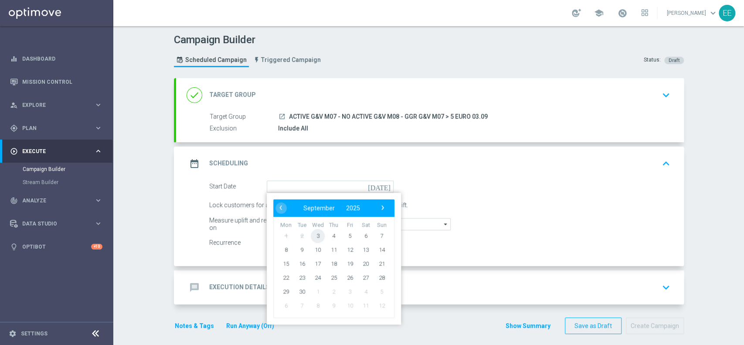
click at [313, 234] on span "3" at bounding box center [318, 235] width 14 height 14
type input "[DATE]"
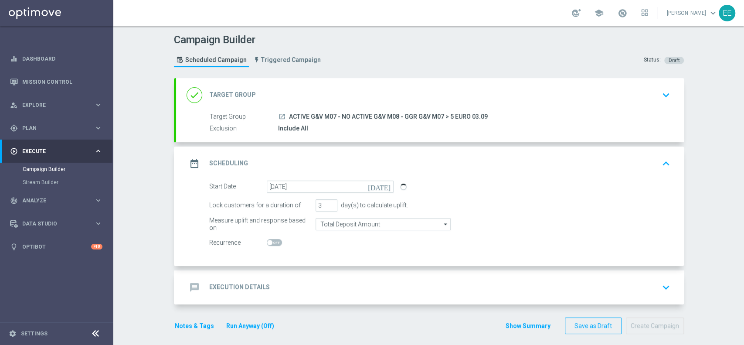
click at [283, 279] on div "message Execution Details keyboard_arrow_down" at bounding box center [430, 287] width 487 height 17
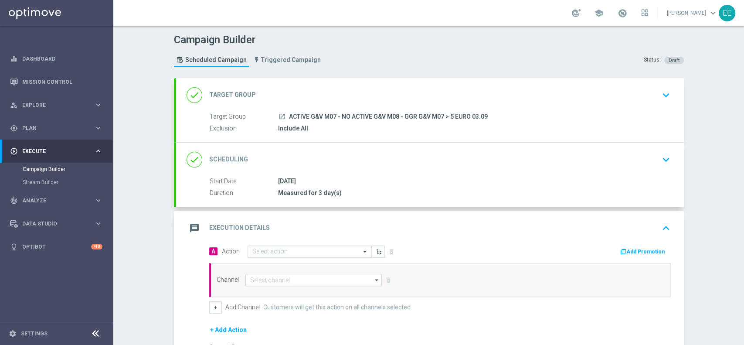
click at [293, 255] on div "Select action" at bounding box center [310, 251] width 124 height 12
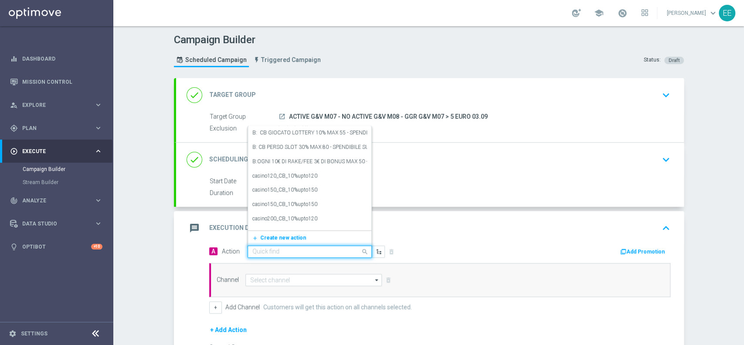
paste input "RICARICA 50% MAX 100 EURO - SPENDIBILE G&V"
type input "RICARICA 50% MAX 100 EURO - SPENDIBILE G&V"
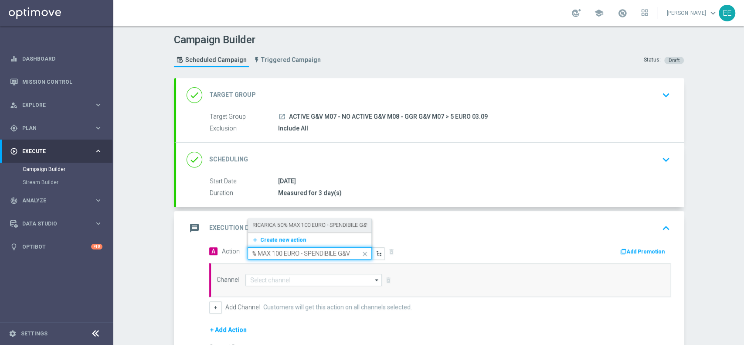
click at [294, 219] on div "RICARICA 50% MAX 100 EURO - SPENDIBILE G&V edit" at bounding box center [309, 225] width 115 height 14
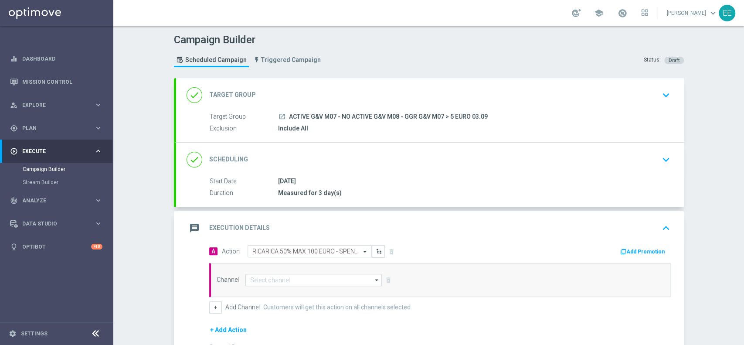
scroll to position [0, 0]
click at [626, 249] on button "Add Promotion" at bounding box center [644, 252] width 48 height 10
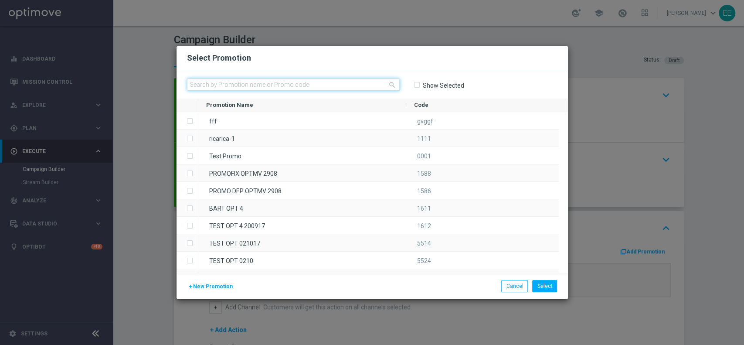
click at [315, 85] on input "text" at bounding box center [293, 84] width 213 height 12
paste input "RICARICA0309"
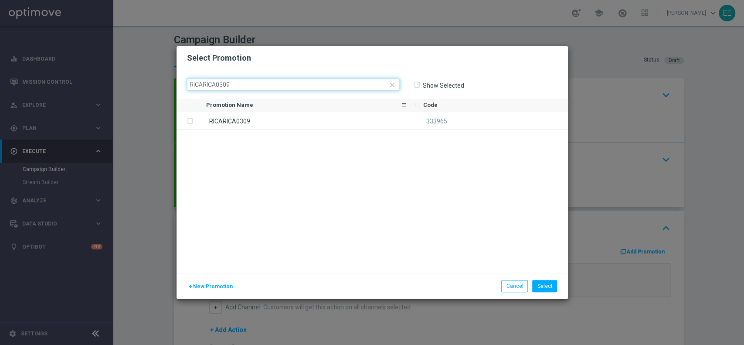
type input "RICARICA0309"
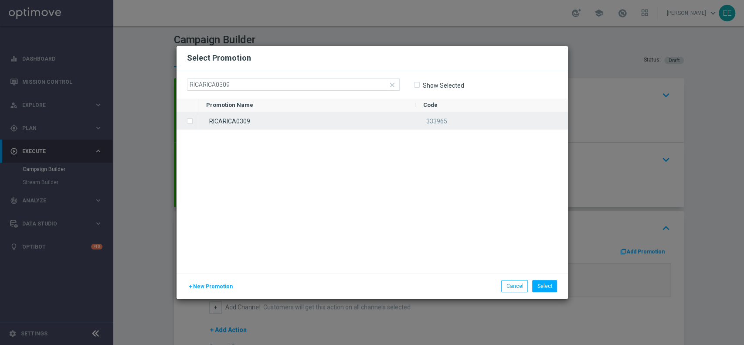
click at [255, 112] on div "RICARICA0309" at bounding box center [306, 120] width 217 height 17
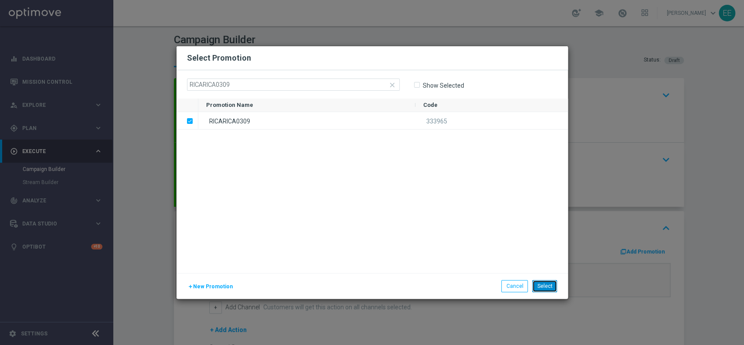
click at [554, 288] on button "Select" at bounding box center [544, 286] width 25 height 12
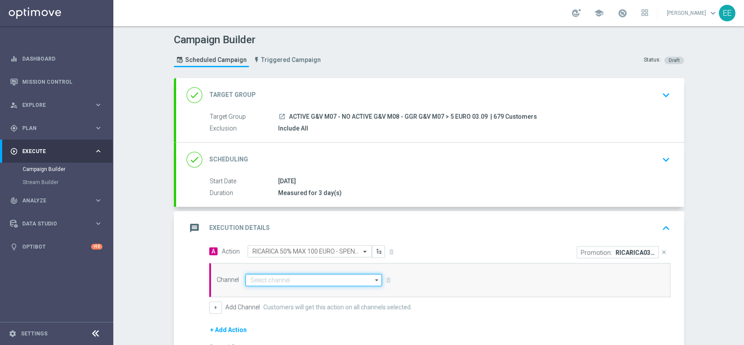
click at [292, 277] on input at bounding box center [313, 280] width 137 height 12
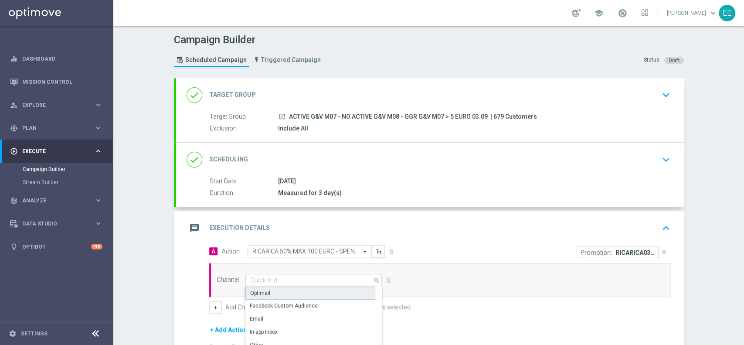
click at [282, 291] on div "Optimail" at bounding box center [310, 292] width 130 height 13
type input "Optimail"
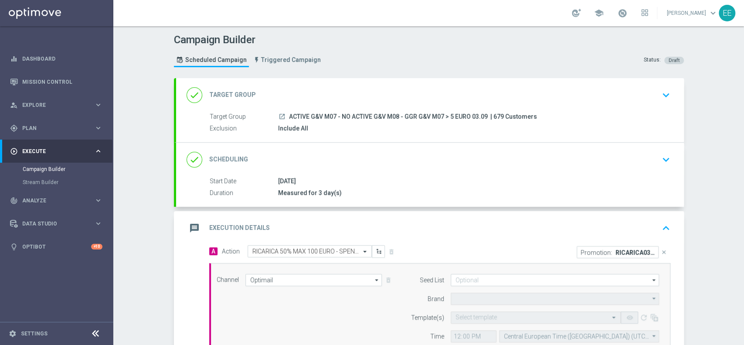
type input "Sisal Marketing"
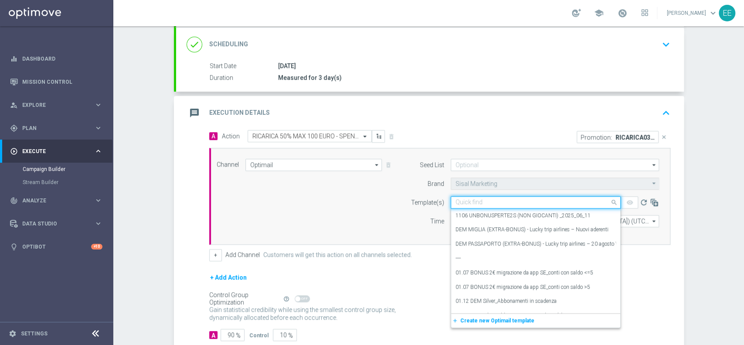
click at [471, 203] on input "text" at bounding box center [527, 202] width 143 height 7
paste input "RICARICA0309"
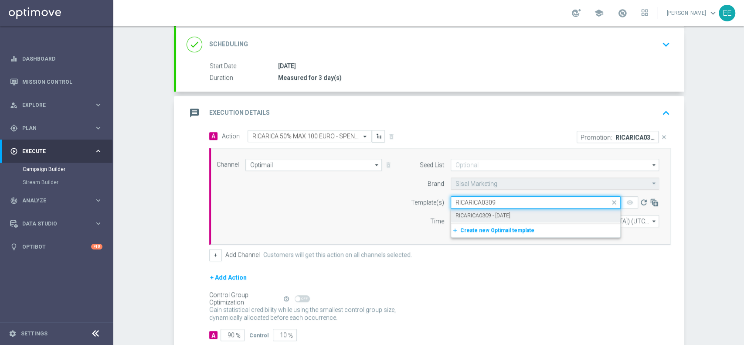
click at [519, 218] on div "RICARICA0309 - [DATE]" at bounding box center [536, 215] width 160 height 14
type input "RICARICA0309"
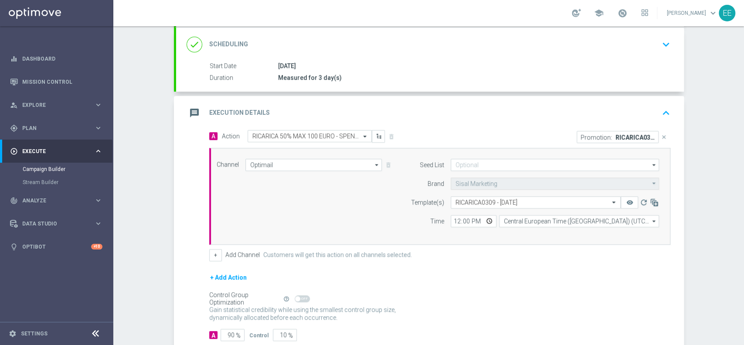
scroll to position [167, 0]
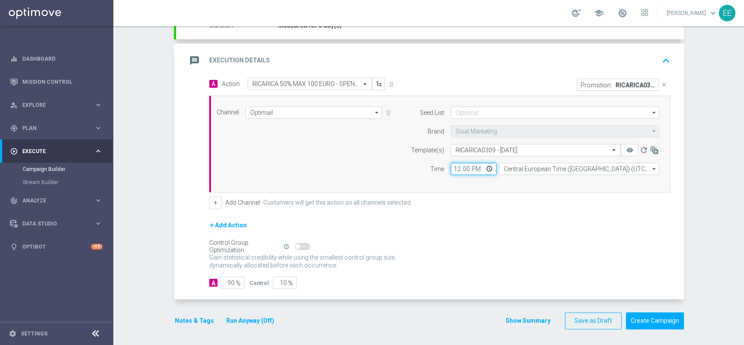
click at [452, 171] on input "12:00" at bounding box center [474, 169] width 46 height 12
type input "18:00"
click at [211, 202] on button "+" at bounding box center [215, 203] width 13 height 12
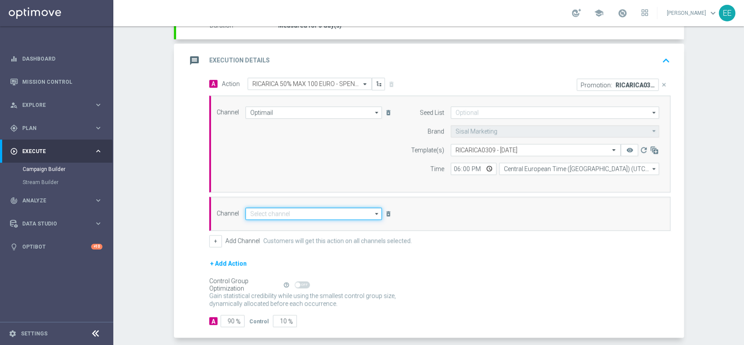
click at [300, 211] on input at bounding box center [313, 214] width 137 height 12
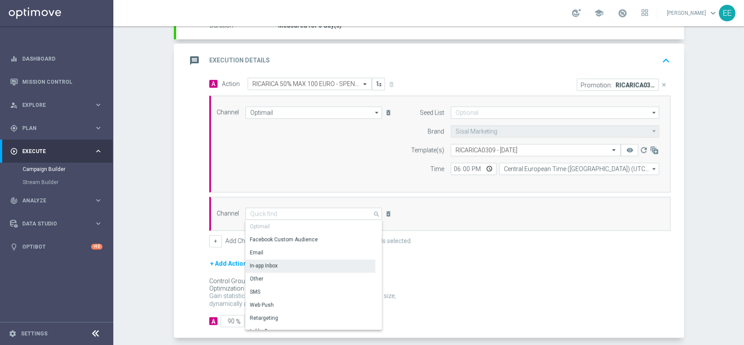
click at [272, 259] on div "In-app Inbox" at bounding box center [310, 265] width 130 height 12
type input "In-app Inbox"
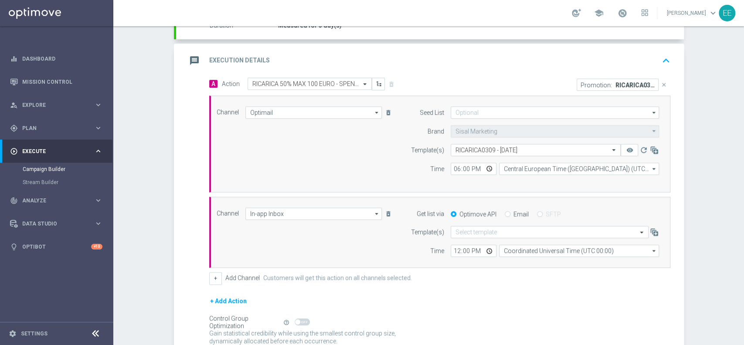
click at [505, 212] on input "Email" at bounding box center [508, 215] width 6 height 6
radio input "true"
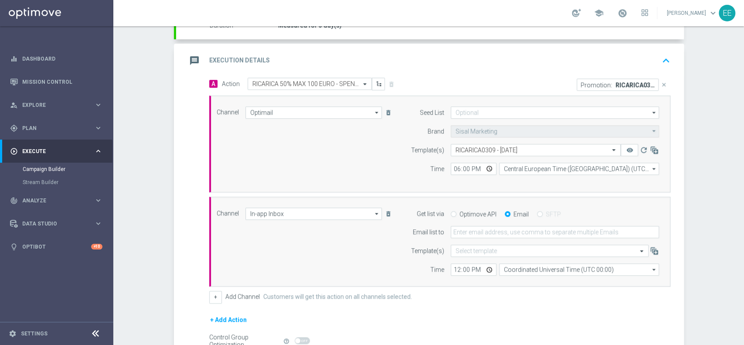
click at [484, 238] on form "Get list via Optimove API Email SFTP Email list to Template(s) Select template …" at bounding box center [532, 242] width 253 height 68
click at [490, 234] on input "email" at bounding box center [555, 232] width 208 height 12
type input "[PERSON_NAME][EMAIL_ADDRESS][DOMAIN_NAME]"
click at [456, 269] on input "12:00" at bounding box center [474, 269] width 46 height 12
type input "13:00"
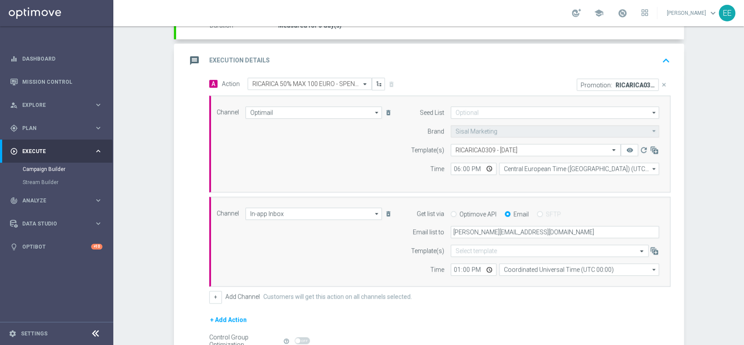
click at [512, 294] on div "+ Add Channel Customers will get this action on all channels selected." at bounding box center [439, 297] width 461 height 12
click at [627, 15] on span at bounding box center [623, 13] width 10 height 10
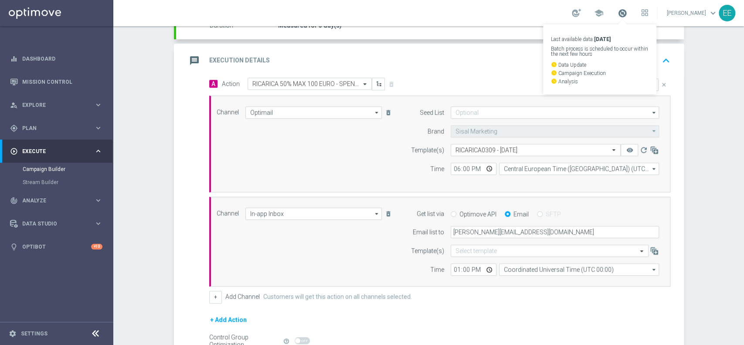
click at [627, 15] on span at bounding box center [623, 13] width 10 height 10
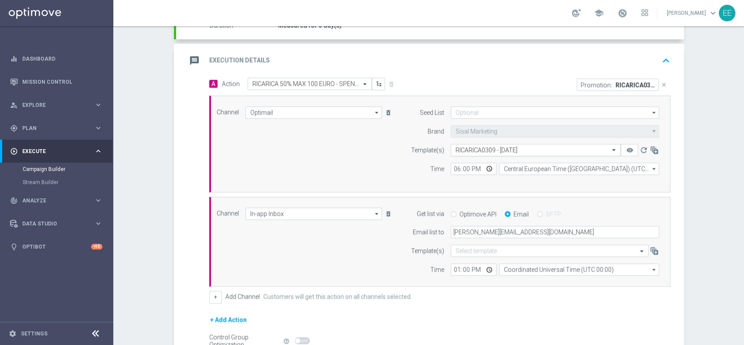
scroll to position [262, 0]
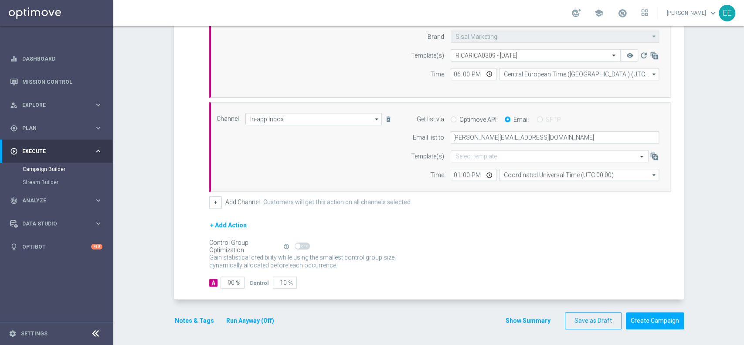
click at [195, 317] on button "Notes & Tags" at bounding box center [194, 320] width 41 height 11
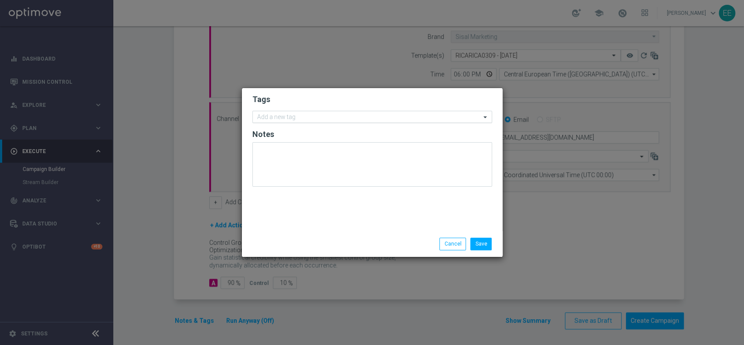
click at [324, 119] on input "text" at bounding box center [369, 117] width 224 height 7
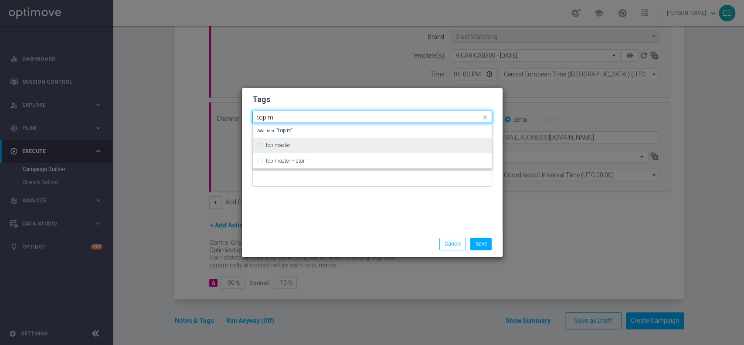
type input "top m"
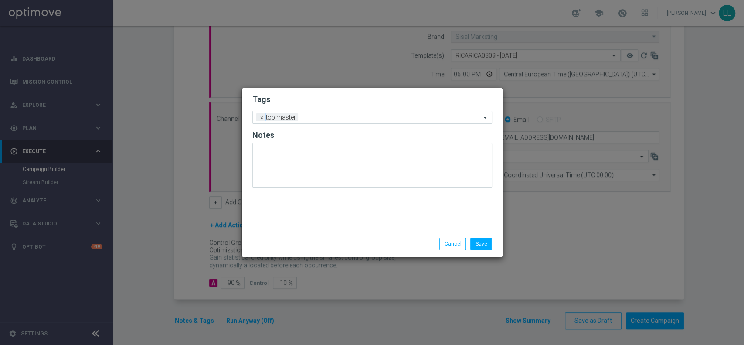
click at [323, 98] on h2 "Tags" at bounding box center [372, 99] width 240 height 10
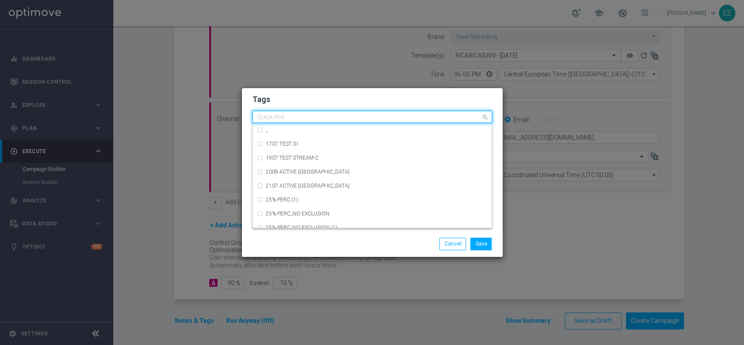
click at [348, 116] on input "text" at bounding box center [369, 117] width 224 height 7
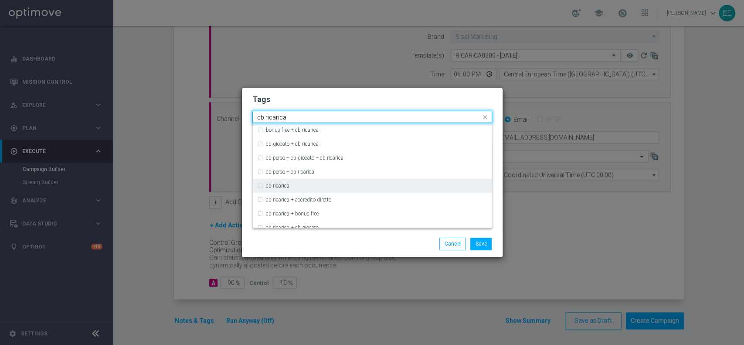
click at [276, 187] on label "cb ricarica" at bounding box center [278, 185] width 24 height 5
type input "cb ricarica"
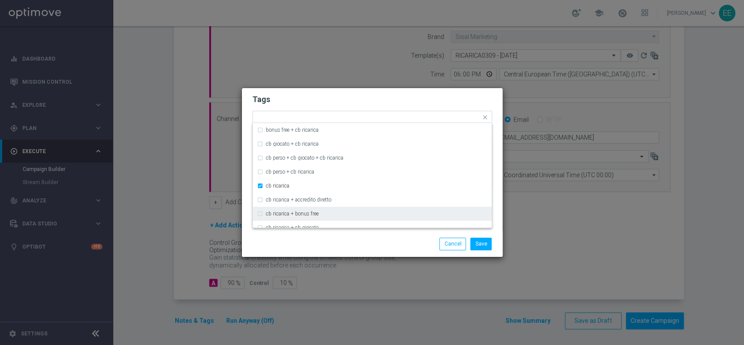
click at [357, 245] on div "Save Cancel" at bounding box center [414, 244] width 169 height 12
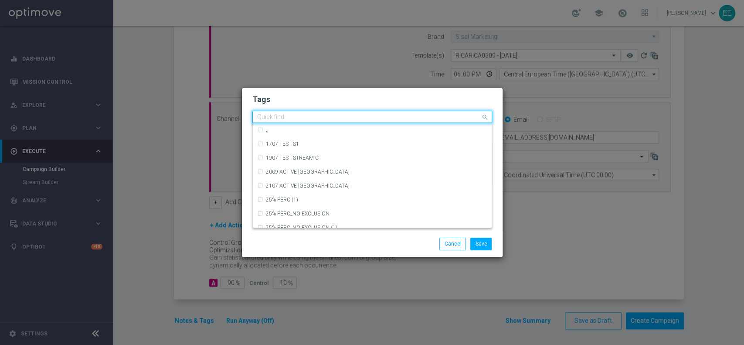
click at [397, 116] on input "text" at bounding box center [369, 117] width 224 height 7
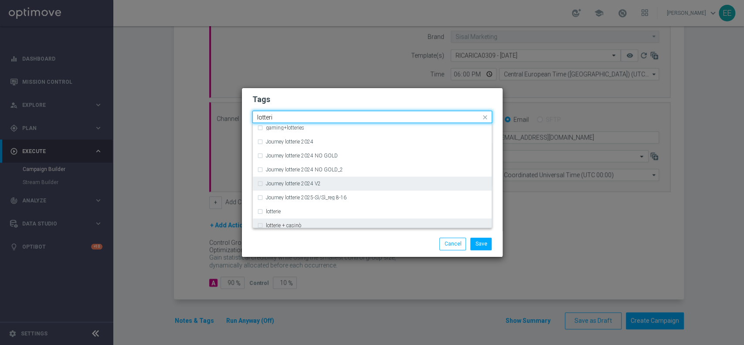
scroll to position [164, 0]
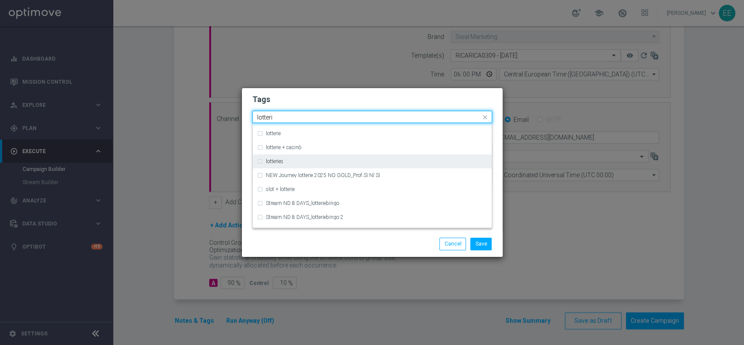
click at [296, 158] on div "lotteries" at bounding box center [372, 161] width 230 height 14
type input "lotteri"
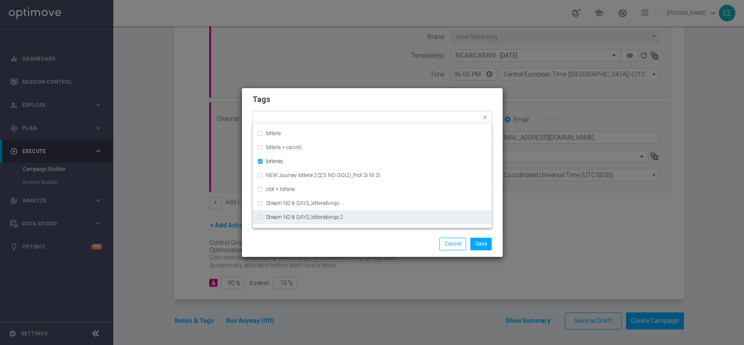
click at [322, 244] on div "Save Cancel" at bounding box center [372, 244] width 253 height 12
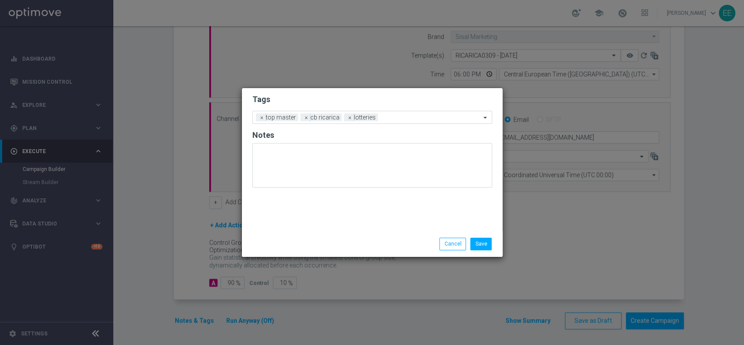
click at [407, 109] on form "Tags Add a new tag × top master × cb ricarica × lotteries Notes" at bounding box center [372, 143] width 240 height 102
click at [399, 115] on input "text" at bounding box center [430, 117] width 99 height 7
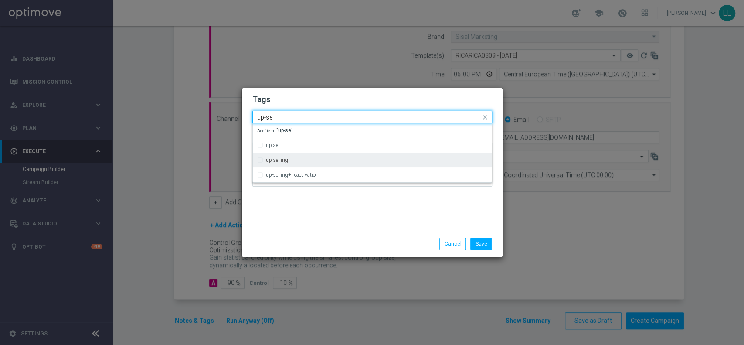
click at [293, 159] on div "up-selling" at bounding box center [376, 159] width 221 height 5
type input "up-se"
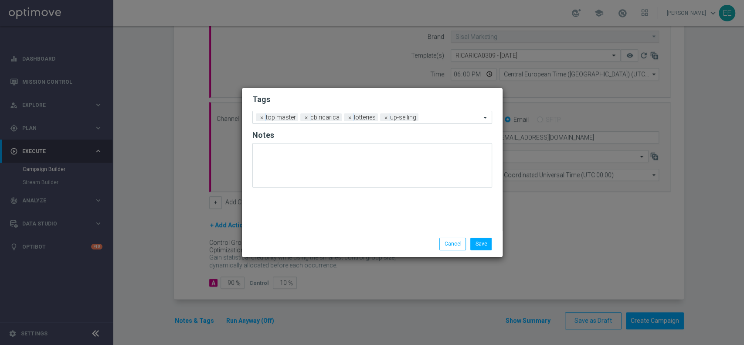
click at [368, 225] on div "Tags Add a new tag × top master × cb ricarica × lotteries × up-selling Notes" at bounding box center [372, 159] width 261 height 143
click at [446, 112] on div "Add a new tag × top master × cb ricarica × lotteries × up-selling" at bounding box center [367, 117] width 228 height 12
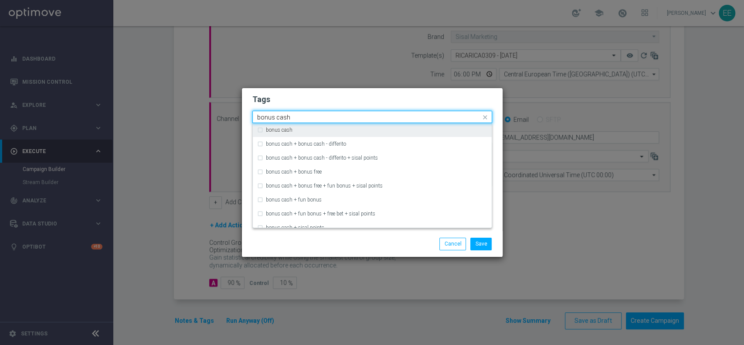
click at [297, 127] on div "bonus cash" at bounding box center [376, 129] width 221 height 5
type input "bonus cash"
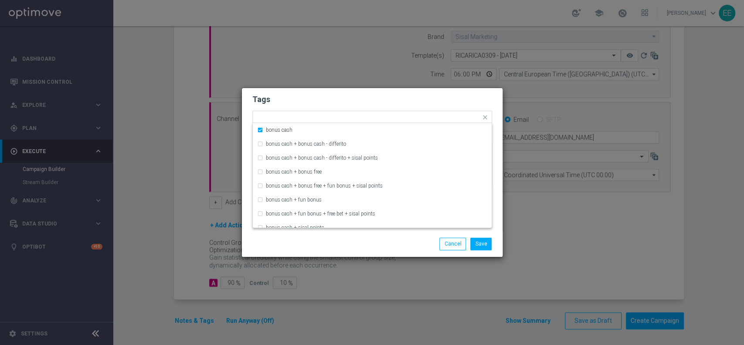
click at [383, 99] on h2 "Tags" at bounding box center [372, 99] width 240 height 10
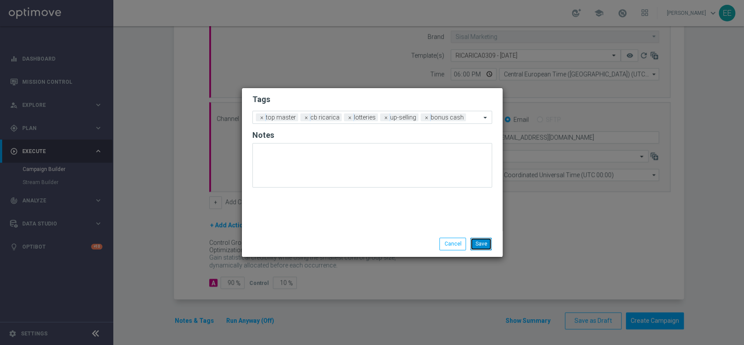
click at [483, 242] on button "Save" at bounding box center [480, 244] width 21 height 12
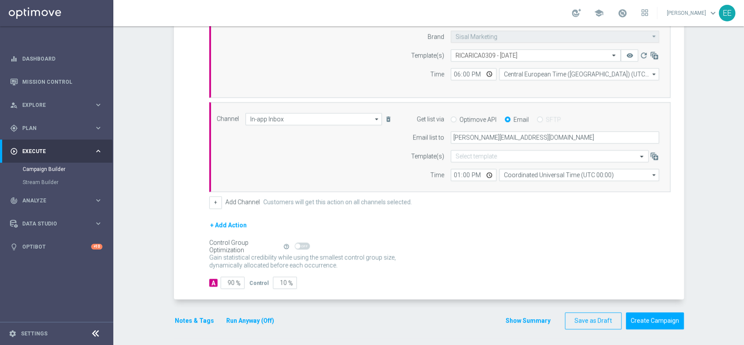
click at [251, 317] on button "Run Anyway (Off)" at bounding box center [250, 320] width 50 height 11
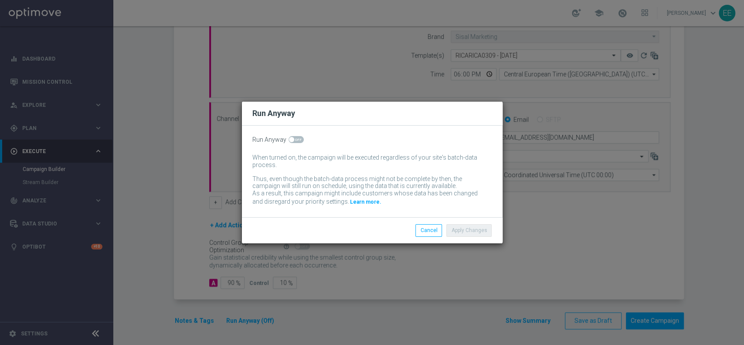
click at [298, 142] on span at bounding box center [296, 139] width 15 height 7
click at [298, 142] on input "checkbox" at bounding box center [296, 139] width 15 height 7
checkbox input "true"
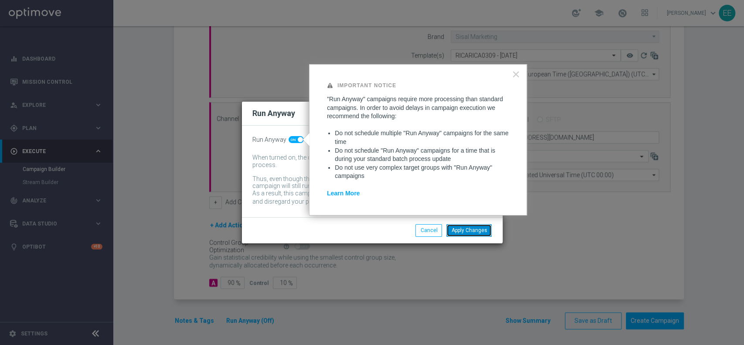
click at [477, 228] on button "Apply Changes" at bounding box center [468, 230] width 45 height 12
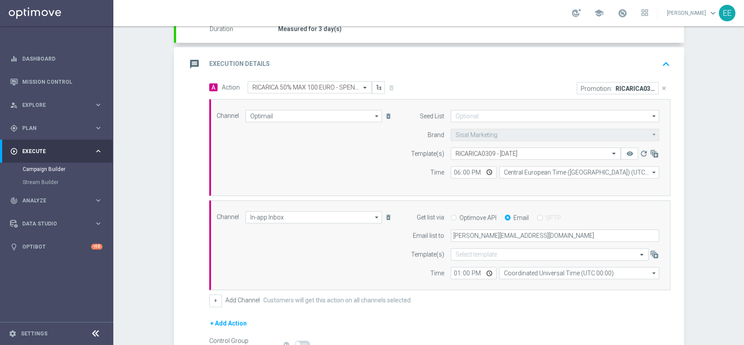
click at [662, 68] on icon "keyboard_arrow_up" at bounding box center [666, 64] width 13 height 13
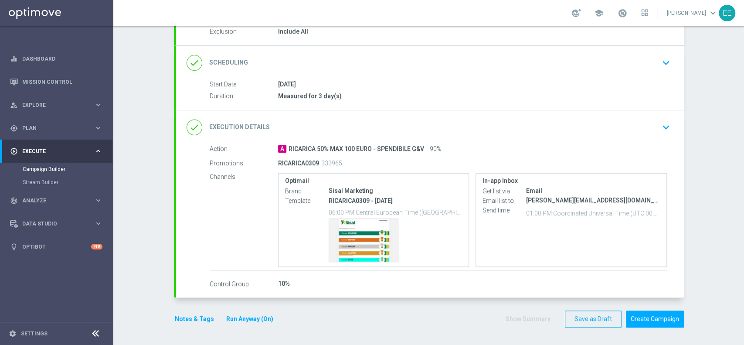
drag, startPoint x: 662, startPoint y: 68, endPoint x: 664, endPoint y: 103, distance: 35.4
click at [664, 103] on accordion "done Target Group keyboard_arrow_down Target Group launch ACTIVE G&V M07 - NO A…" at bounding box center [429, 139] width 510 height 316
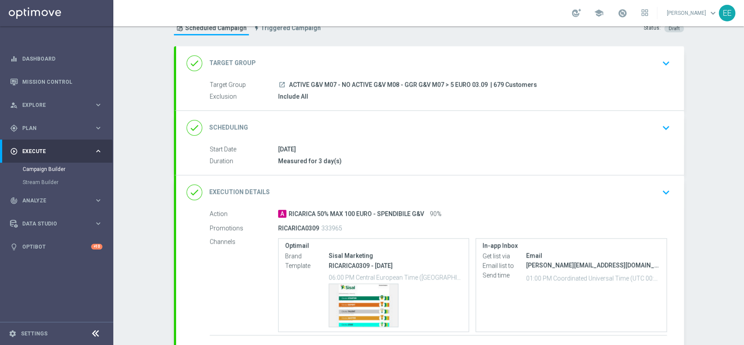
scroll to position [13, 0]
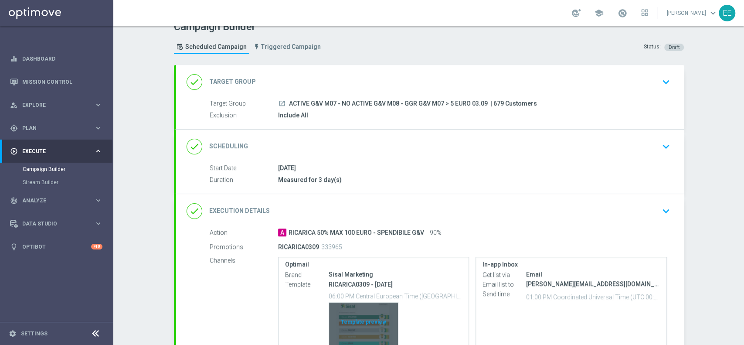
click at [361, 308] on div "Template preview" at bounding box center [363, 324] width 69 height 43
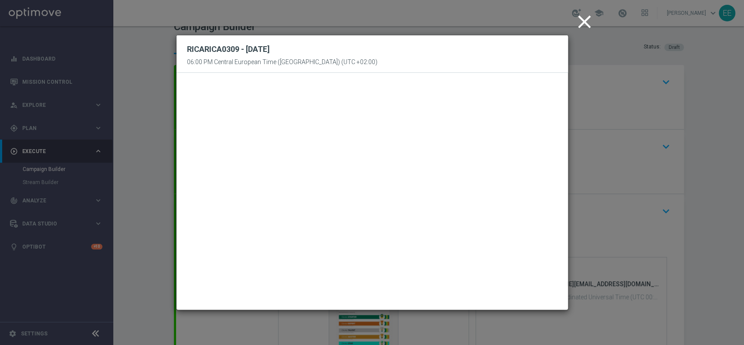
click at [582, 18] on icon "close" at bounding box center [585, 22] width 22 height 22
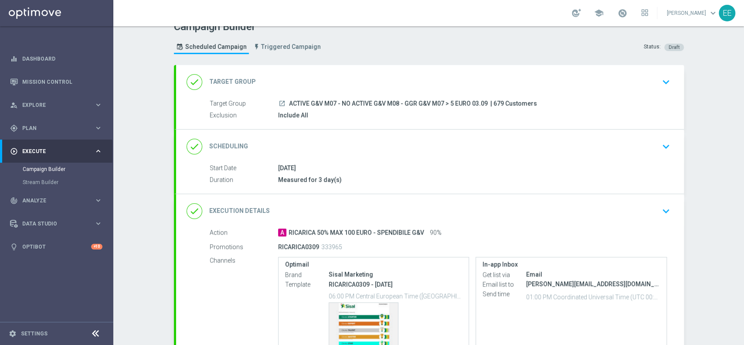
scroll to position [95, 0]
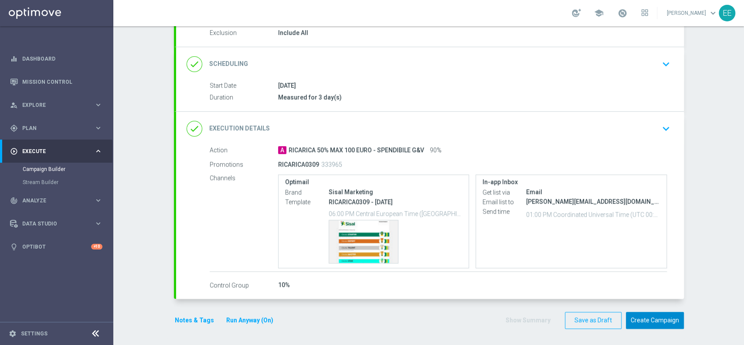
click at [646, 313] on button "Create Campaign" at bounding box center [655, 320] width 58 height 17
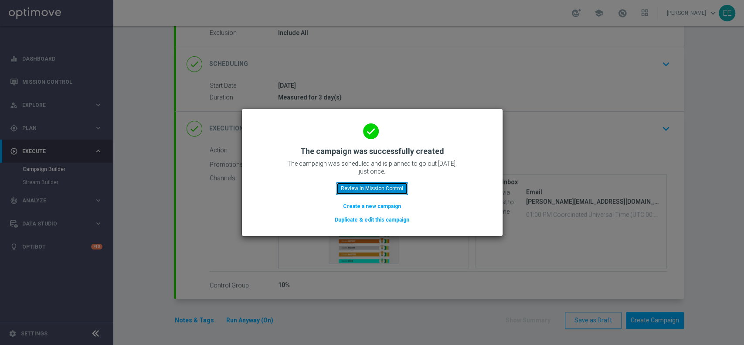
click at [386, 188] on button "Review in Mission Control" at bounding box center [372, 188] width 72 height 12
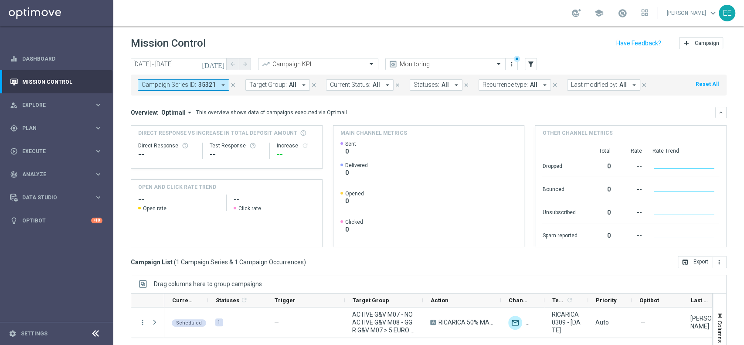
scroll to position [91, 0]
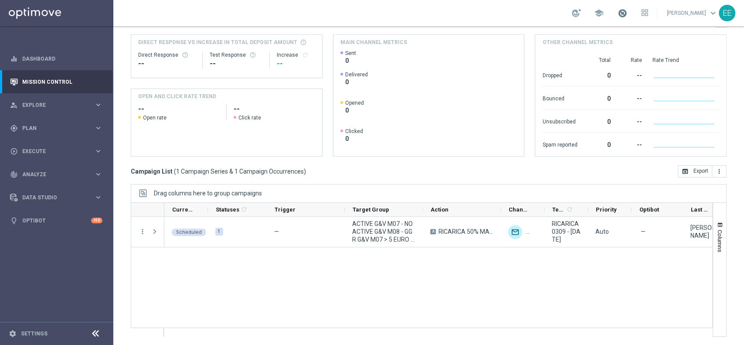
click at [624, 10] on span at bounding box center [623, 13] width 10 height 10
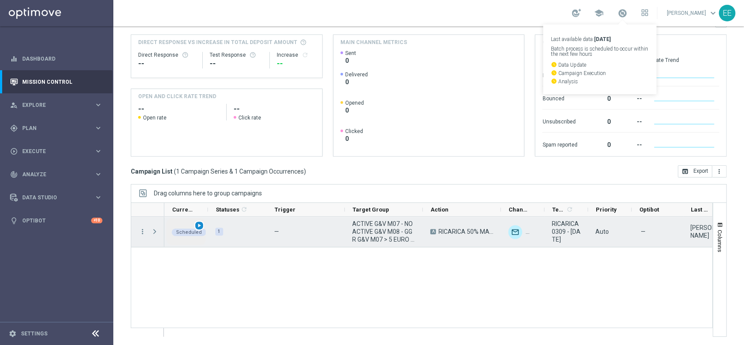
click at [199, 227] on span "play_arrow" at bounding box center [199, 225] width 6 height 6
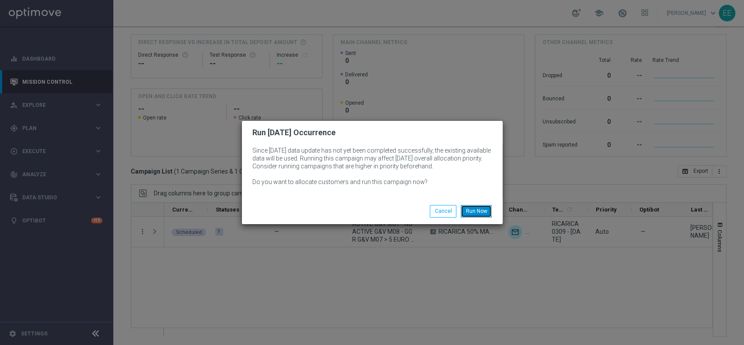
click at [488, 207] on button "Run Now" at bounding box center [476, 211] width 31 height 12
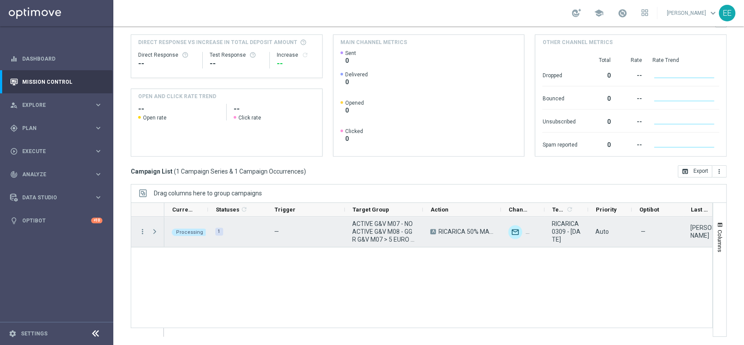
click at [157, 232] on span "Press SPACE to select this row." at bounding box center [155, 231] width 8 height 7
click at [0, 0] on span "Press SPACE to select this row." at bounding box center [0, 0] width 0 height 0
click at [157, 232] on span "Press SPACE to select this row." at bounding box center [155, 231] width 8 height 7
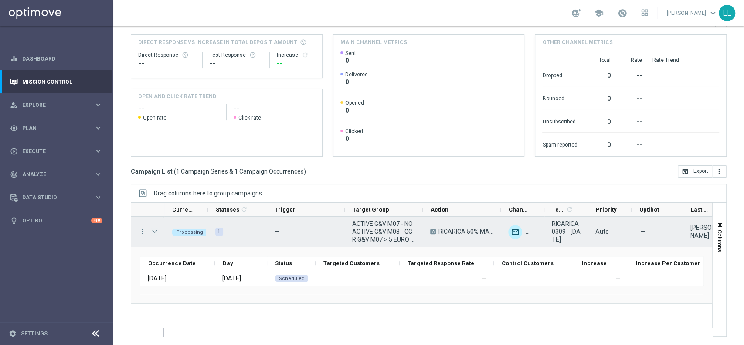
click at [157, 232] on span "Press SPACE to select this row." at bounding box center [155, 231] width 8 height 7
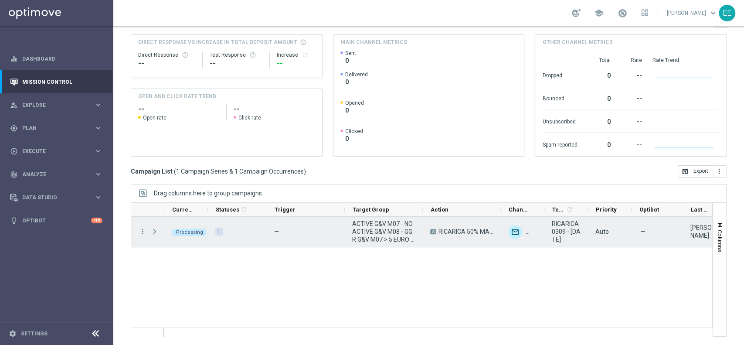
click at [157, 232] on span "Press SPACE to select this row." at bounding box center [155, 231] width 8 height 7
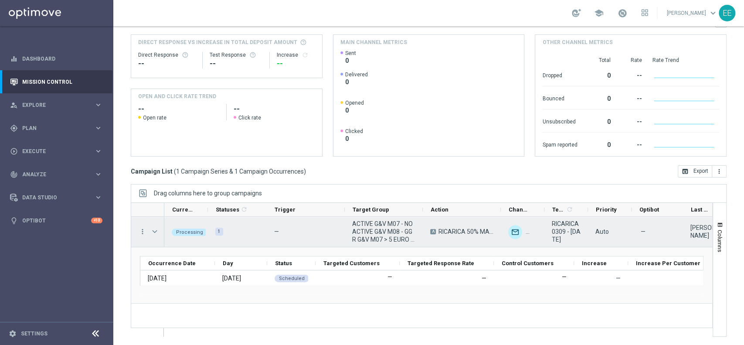
click at [373, 232] on span "ACTIVE G&V M07 - NO ACTIVE G&V M08 - GGR G&V M07 > 5 EURO 03.09" at bounding box center [383, 232] width 63 height 24
click at [155, 231] on span "Press SPACE to select this row." at bounding box center [155, 231] width 8 height 7
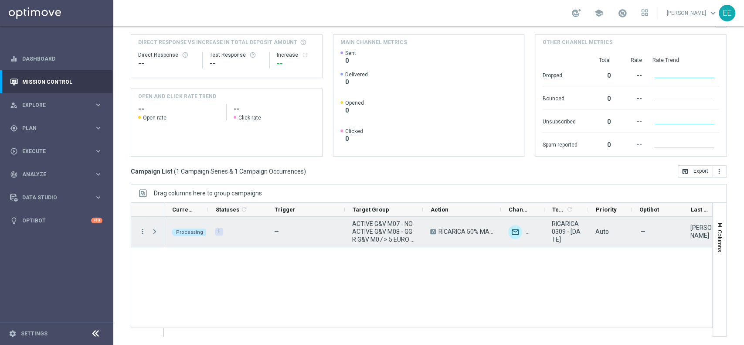
click at [155, 231] on span "Press SPACE to select this row." at bounding box center [155, 231] width 8 height 7
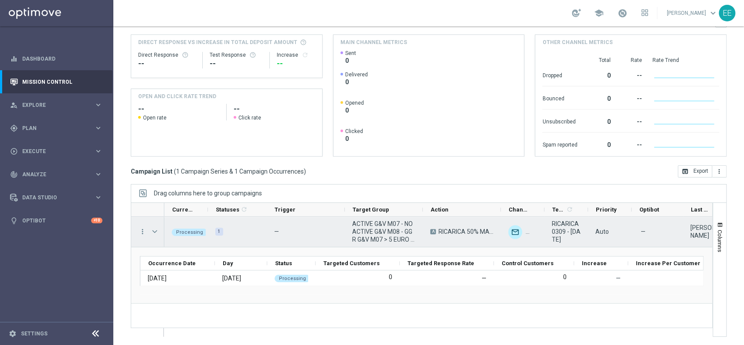
click at [155, 231] on span "Press SPACE to select this row." at bounding box center [155, 231] width 8 height 7
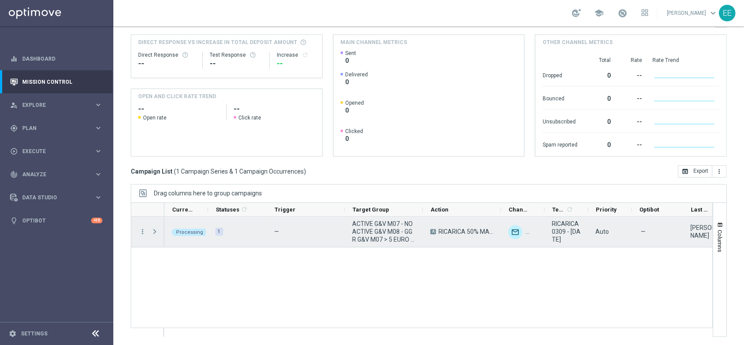
click at [155, 231] on span "Press SPACE to select this row." at bounding box center [155, 231] width 8 height 7
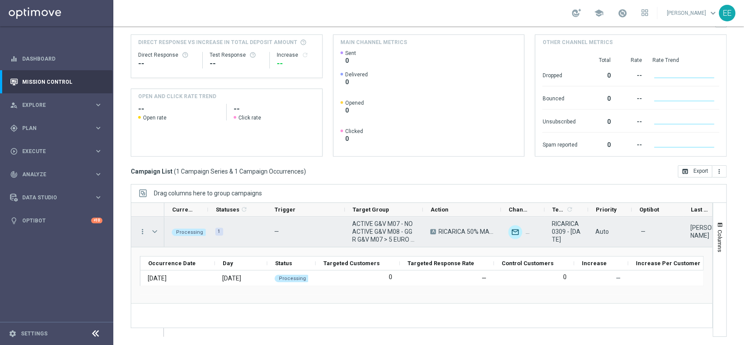
click at [155, 231] on span "Press SPACE to select this row." at bounding box center [155, 231] width 8 height 7
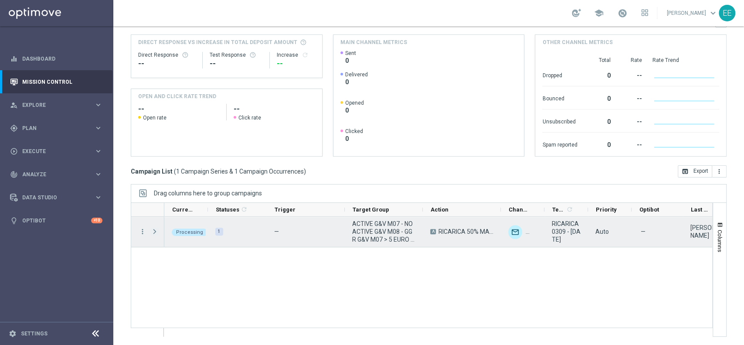
click at [155, 231] on span "Press SPACE to select this row." at bounding box center [155, 231] width 8 height 7
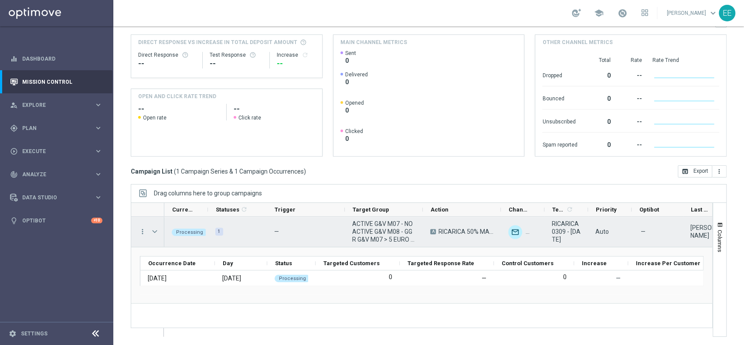
click at [155, 231] on span "Press SPACE to select this row." at bounding box center [155, 231] width 8 height 7
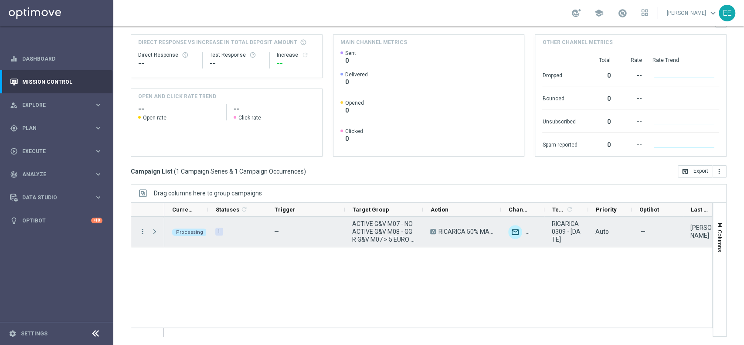
click at [155, 231] on span "Press SPACE to select this row." at bounding box center [155, 231] width 8 height 7
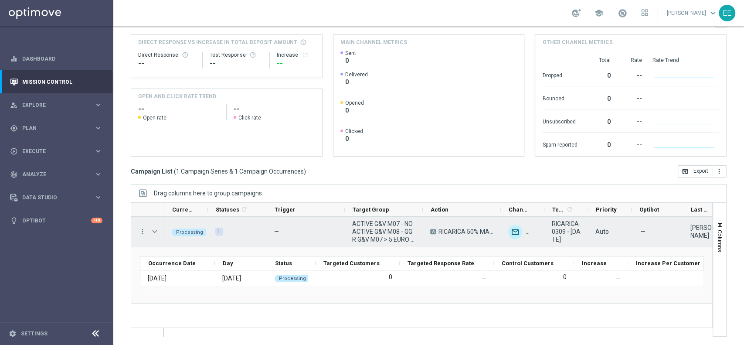
click at [155, 231] on span "Press SPACE to select this row." at bounding box center [155, 231] width 8 height 7
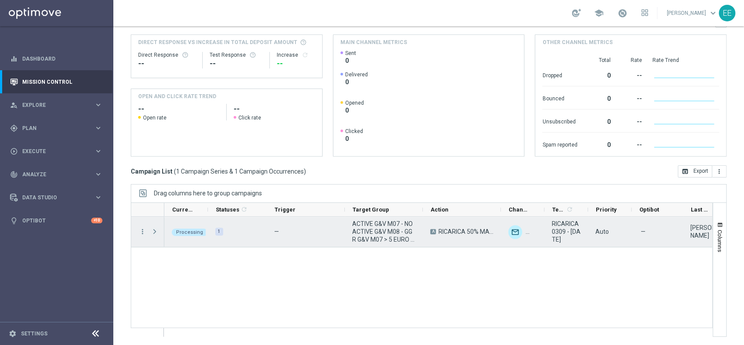
click at [155, 231] on span "Press SPACE to select this row." at bounding box center [155, 231] width 8 height 7
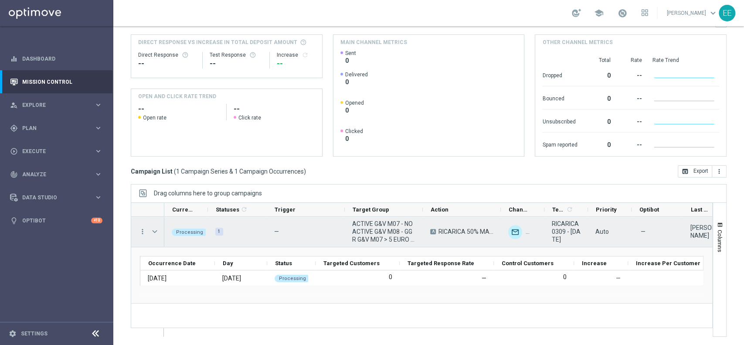
click at [155, 231] on span "Press SPACE to select this row." at bounding box center [155, 231] width 8 height 7
click at [0, 0] on span "Press SPACE to select this row." at bounding box center [0, 0] width 0 height 0
click at [155, 231] on span "Press SPACE to select this row." at bounding box center [155, 231] width 8 height 7
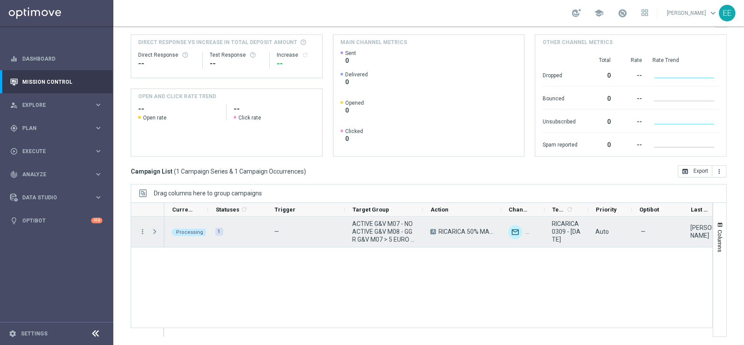
click at [155, 231] on span "Press SPACE to select this row." at bounding box center [155, 231] width 8 height 7
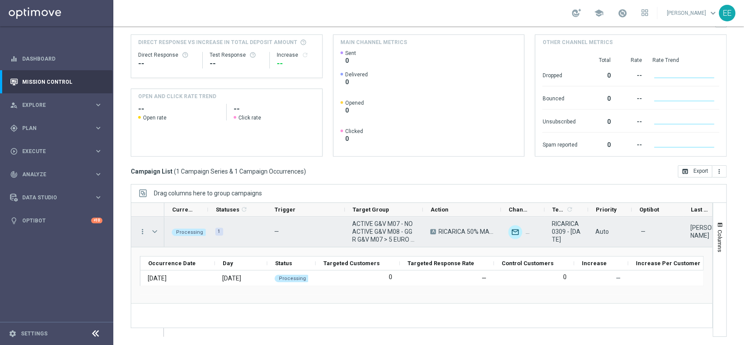
click at [155, 231] on span "Press SPACE to select this row." at bounding box center [155, 231] width 8 height 7
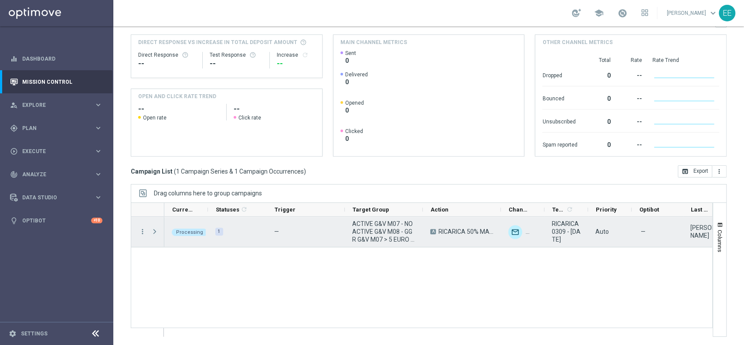
click at [155, 231] on span "Press SPACE to select this row." at bounding box center [155, 231] width 8 height 7
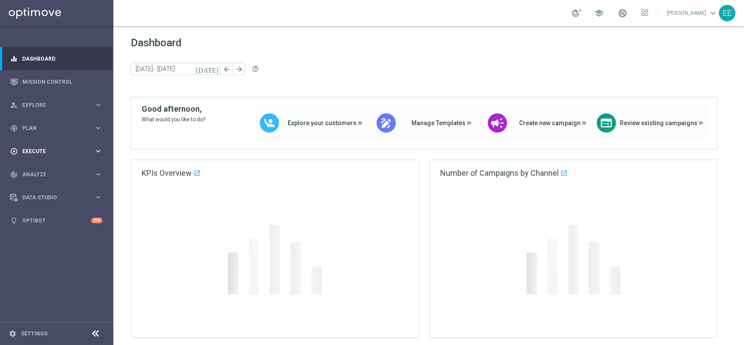
click at [28, 142] on div "play_circle_outline Execute keyboard_arrow_right" at bounding box center [56, 151] width 112 height 23
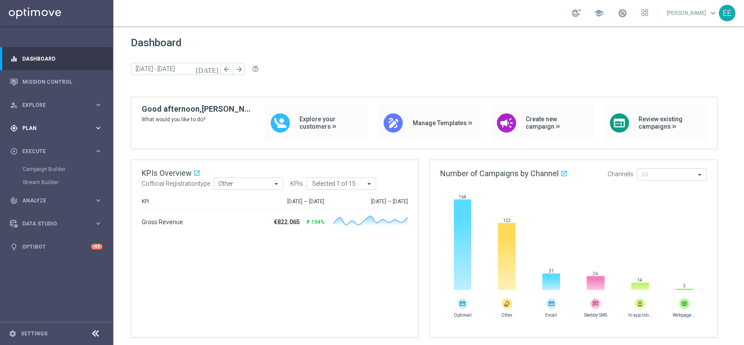
click at [30, 133] on div "gps_fixed Plan keyboard_arrow_right" at bounding box center [56, 127] width 112 height 23
click at [42, 172] on span "Templates" at bounding box center [54, 172] width 62 height 5
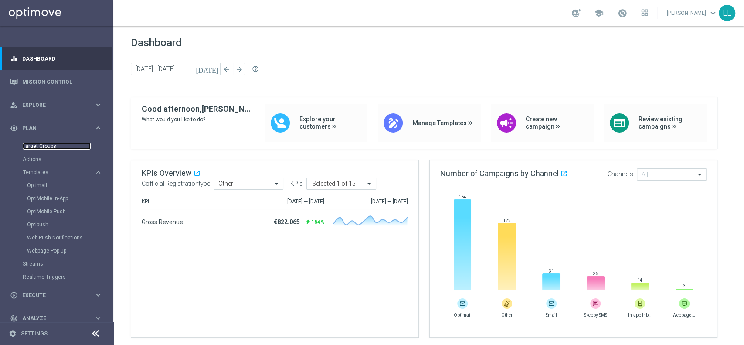
click at [45, 144] on link "Target Groups" at bounding box center [57, 146] width 68 height 7
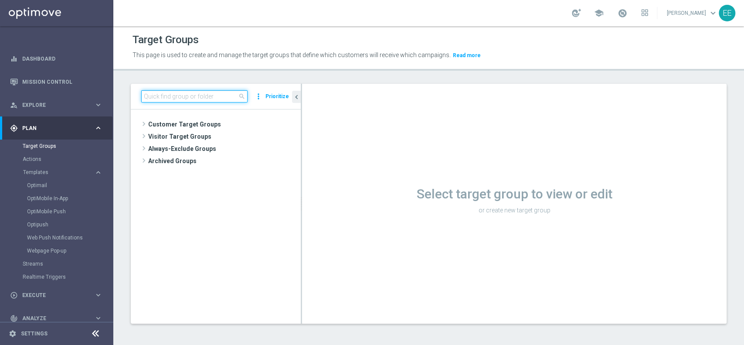
click at [179, 94] on input at bounding box center [194, 96] width 106 height 12
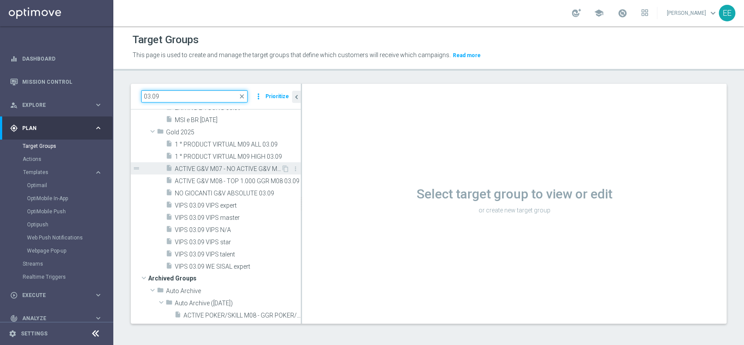
scroll to position [41, 0]
type input "03.09"
click at [236, 167] on span "ACTIVE G&V M07 - NO ACTIVE G&V M08 - GGR G&V M07 > 5 EURO 03.09" at bounding box center [228, 168] width 106 height 7
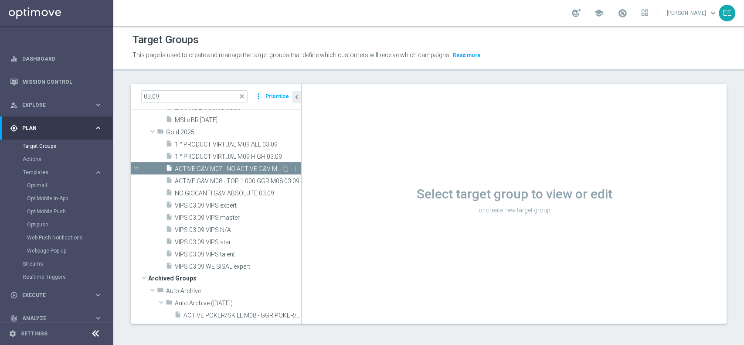
click at [250, 170] on span "ACTIVE G&V M07 - NO ACTIVE G&V M08 - GGR G&V M07 > 5 EURO 03.09" at bounding box center [228, 168] width 106 height 7
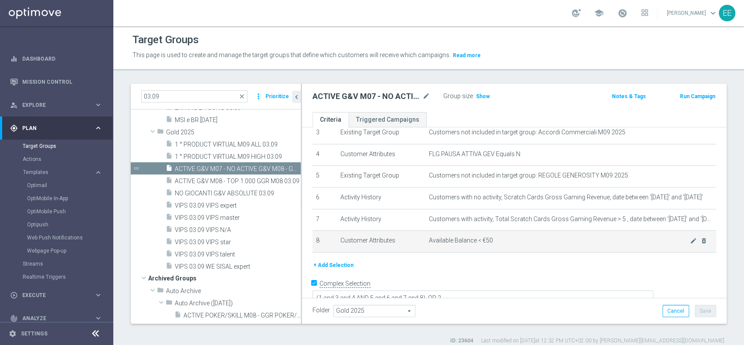
scroll to position [85, 0]
